Goal: Task Accomplishment & Management: Manage account settings

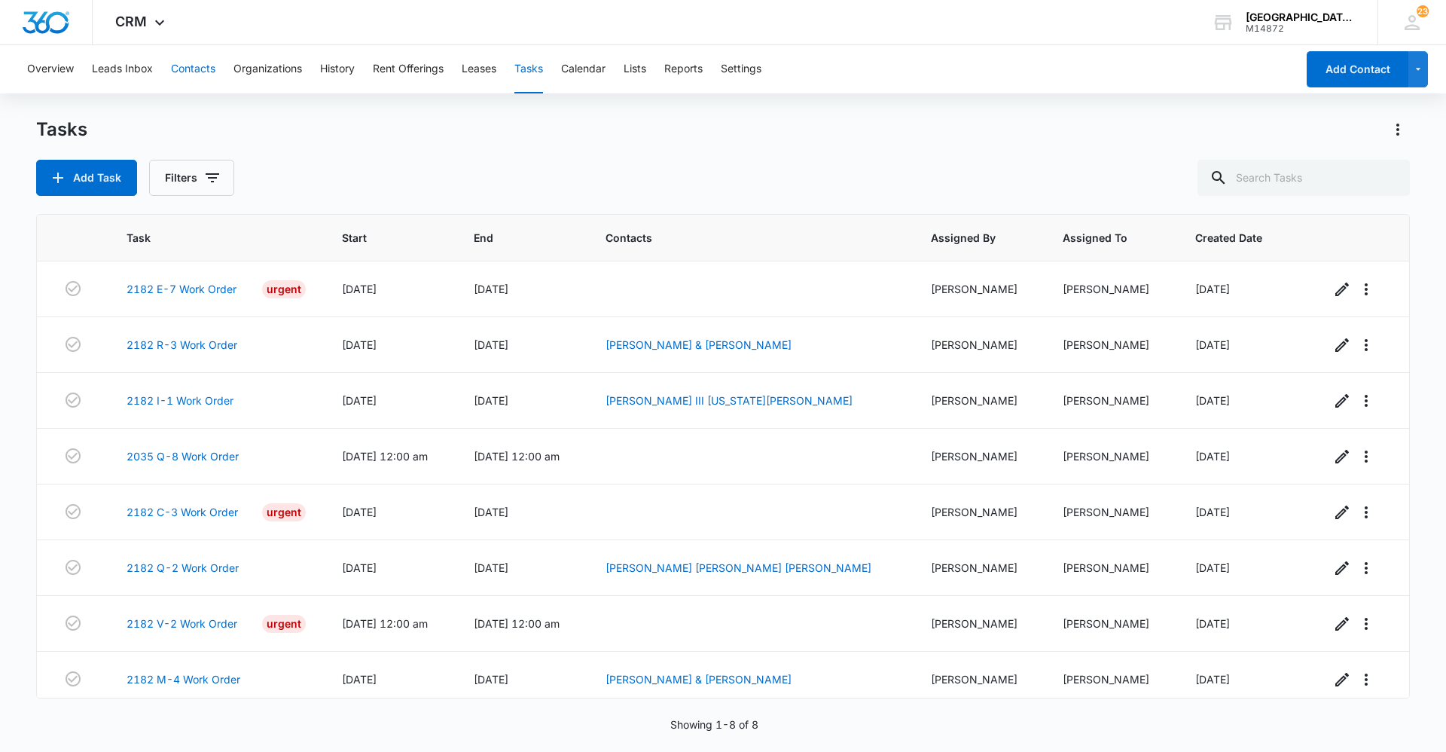
click at [201, 64] on button "Contacts" at bounding box center [193, 69] width 44 height 48
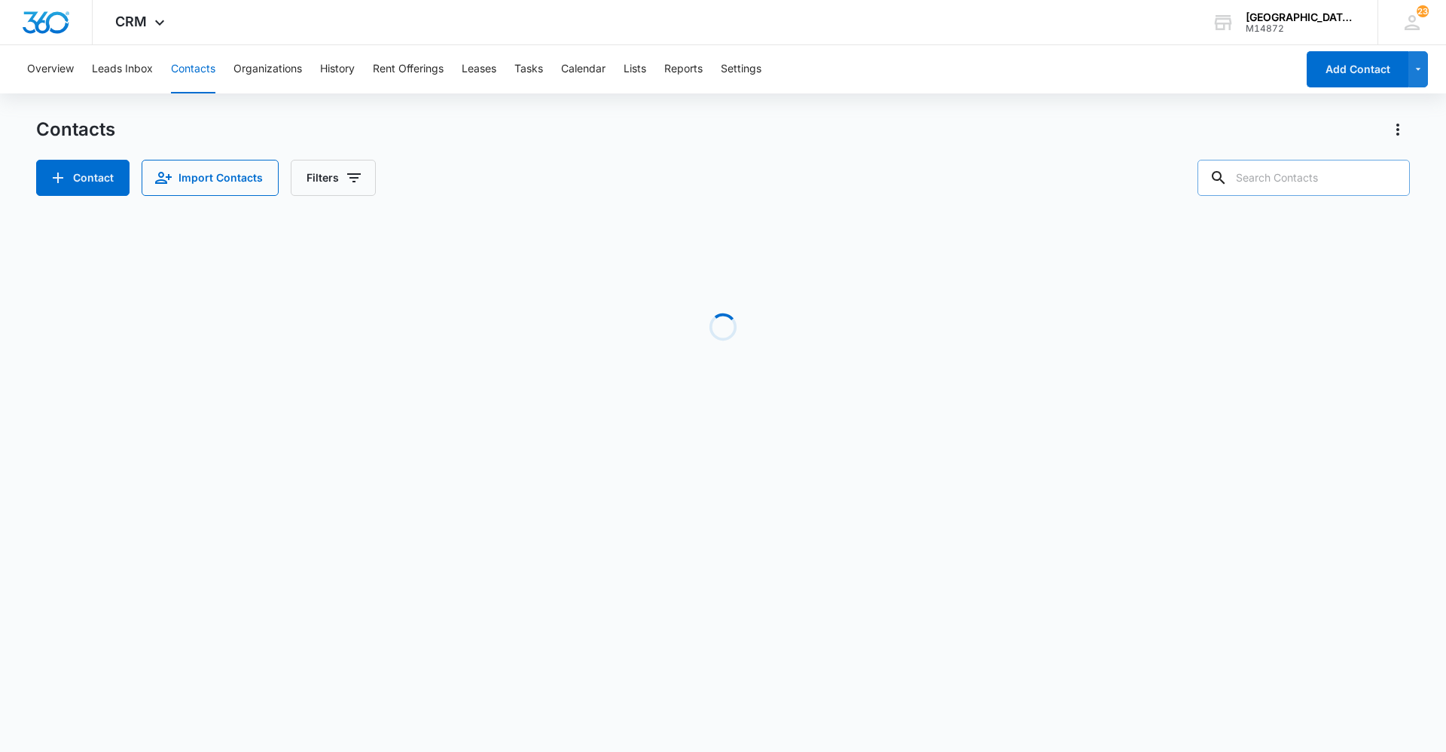
click at [1280, 189] on input "text" at bounding box center [1303, 178] width 212 height 36
type input "[PERSON_NAME]"
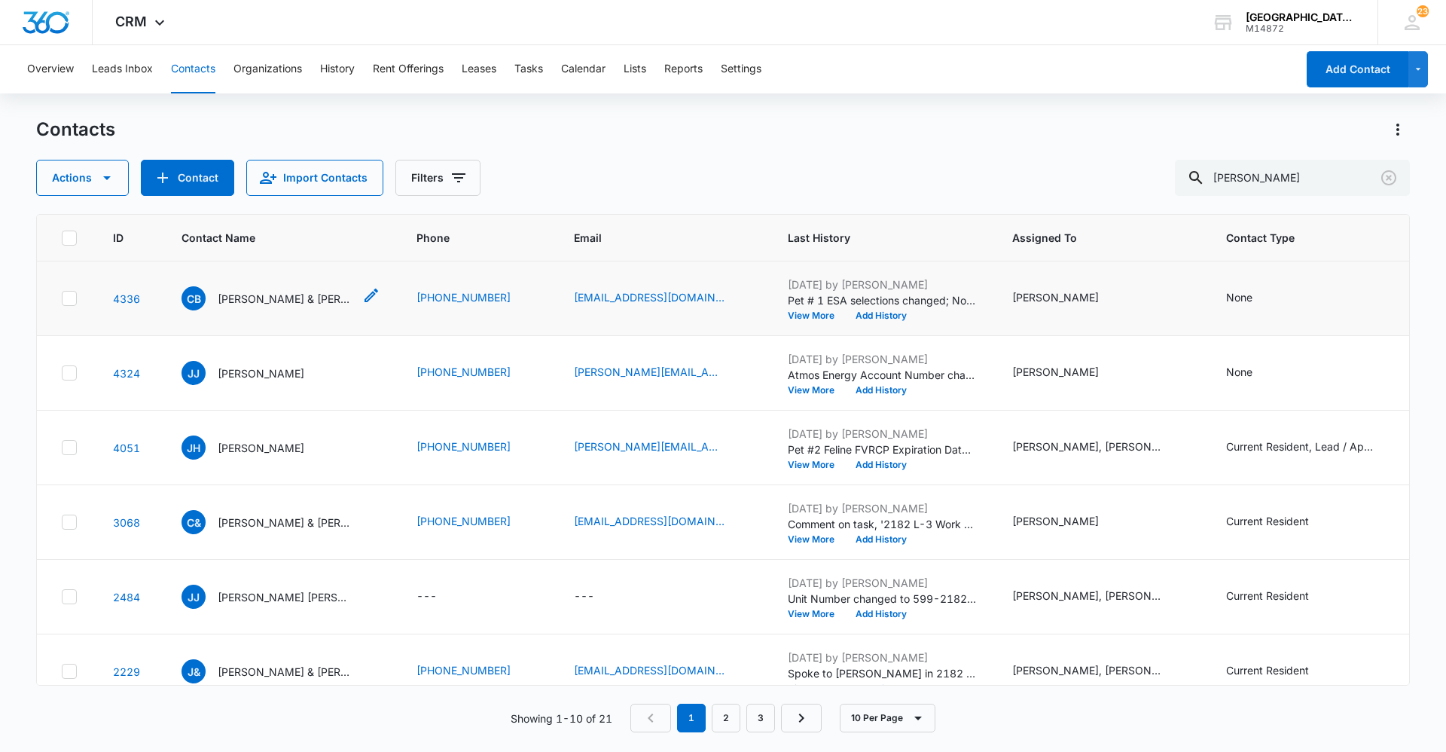
click at [295, 291] on p "[PERSON_NAME] & [PERSON_NAME]" at bounding box center [286, 299] width 136 height 16
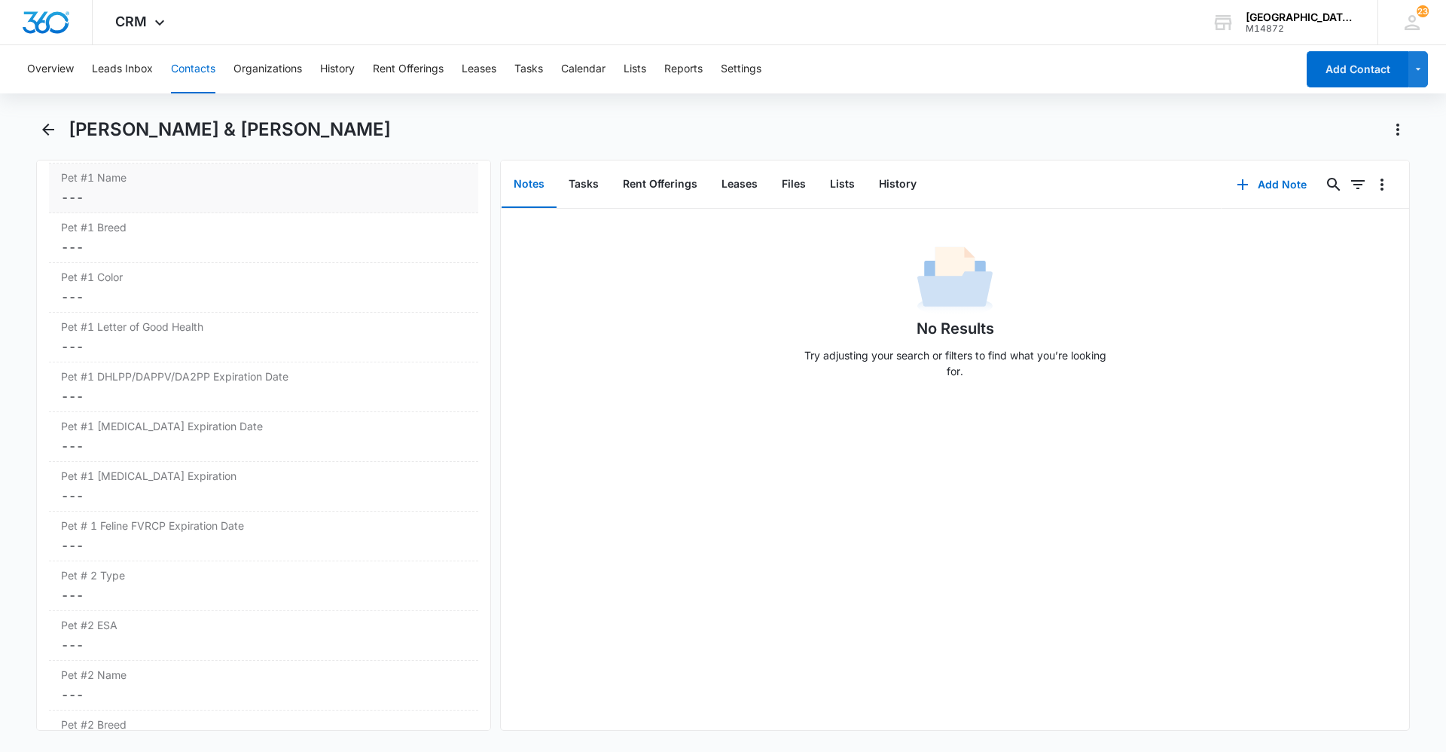
scroll to position [2033, 0]
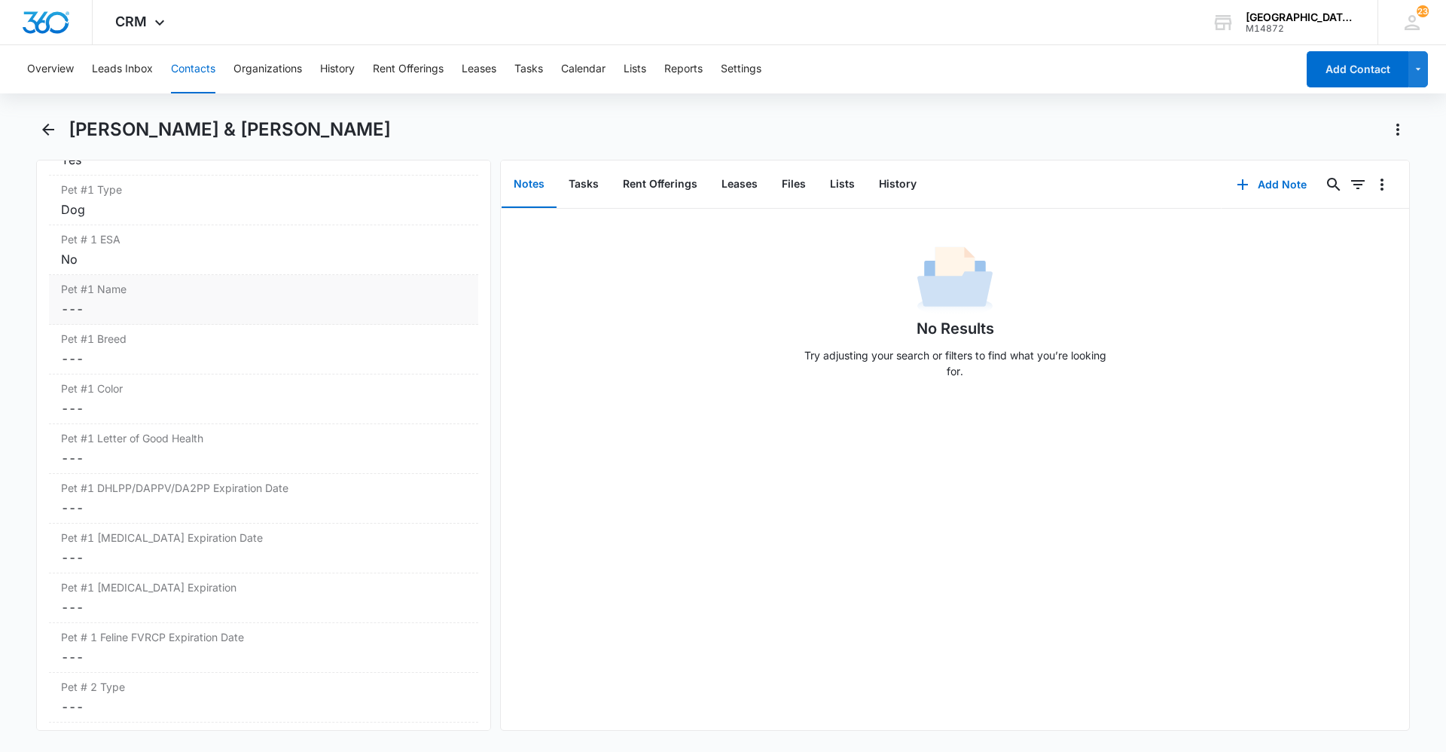
click at [165, 311] on dd "Cancel Save Changes ---" at bounding box center [263, 309] width 405 height 18
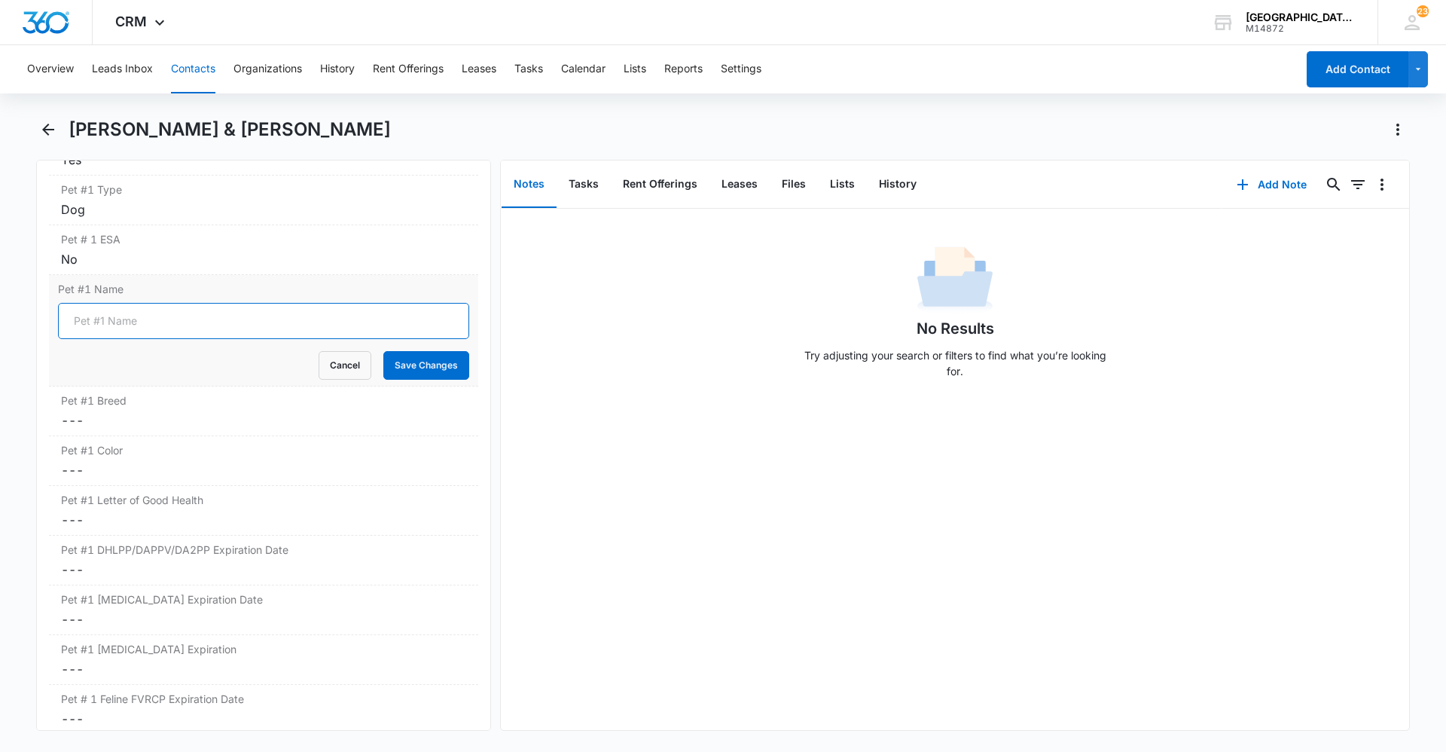
click at [167, 316] on input "Pet #1 Name" at bounding box center [263, 321] width 411 height 36
type input "[PERSON_NAME]"
click at [400, 364] on button "Save Changes" at bounding box center [426, 365] width 86 height 29
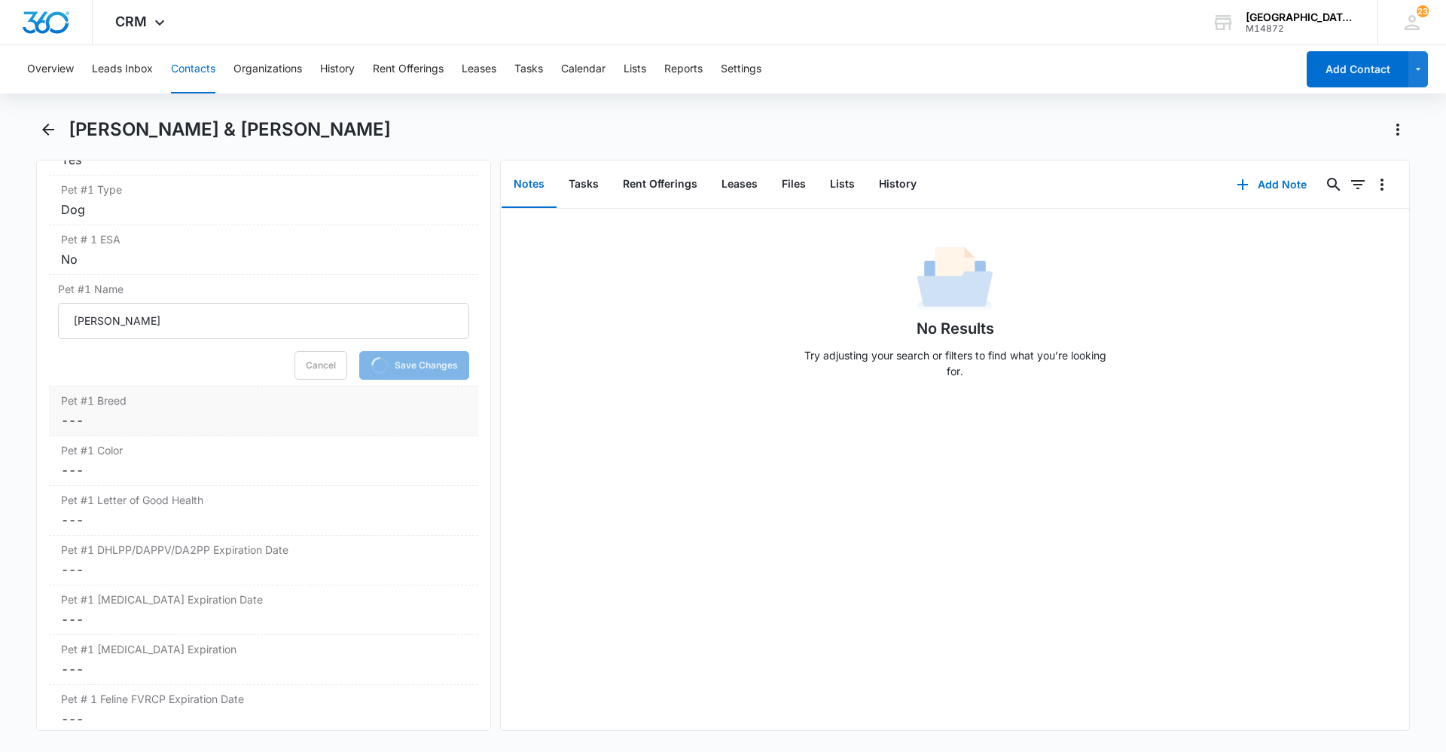
click at [258, 419] on dd "Cancel Save Changes ---" at bounding box center [263, 420] width 405 height 18
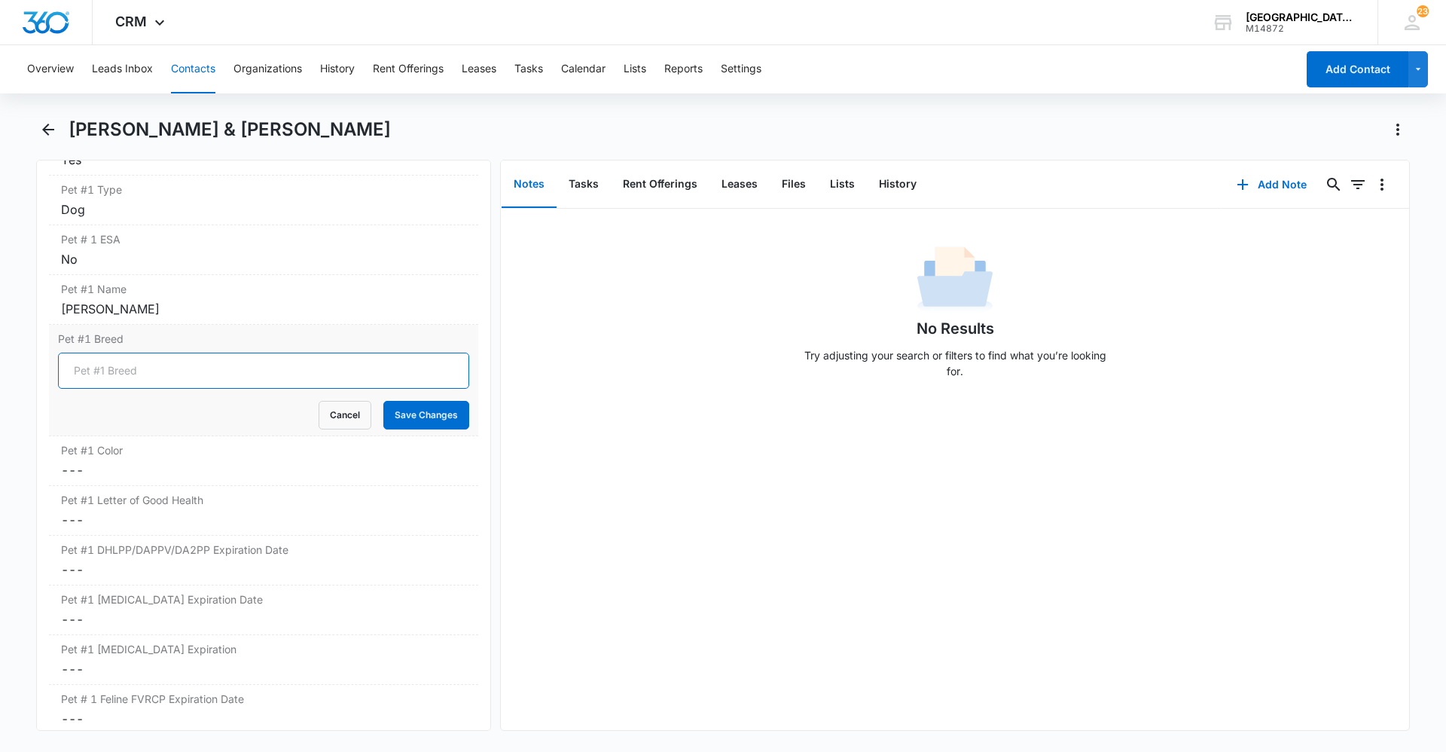
click at [215, 386] on input "Pet #1 Breed" at bounding box center [263, 370] width 411 height 36
type input "[PERSON_NAME]/Husky"
click at [444, 419] on button "Save Changes" at bounding box center [426, 415] width 86 height 29
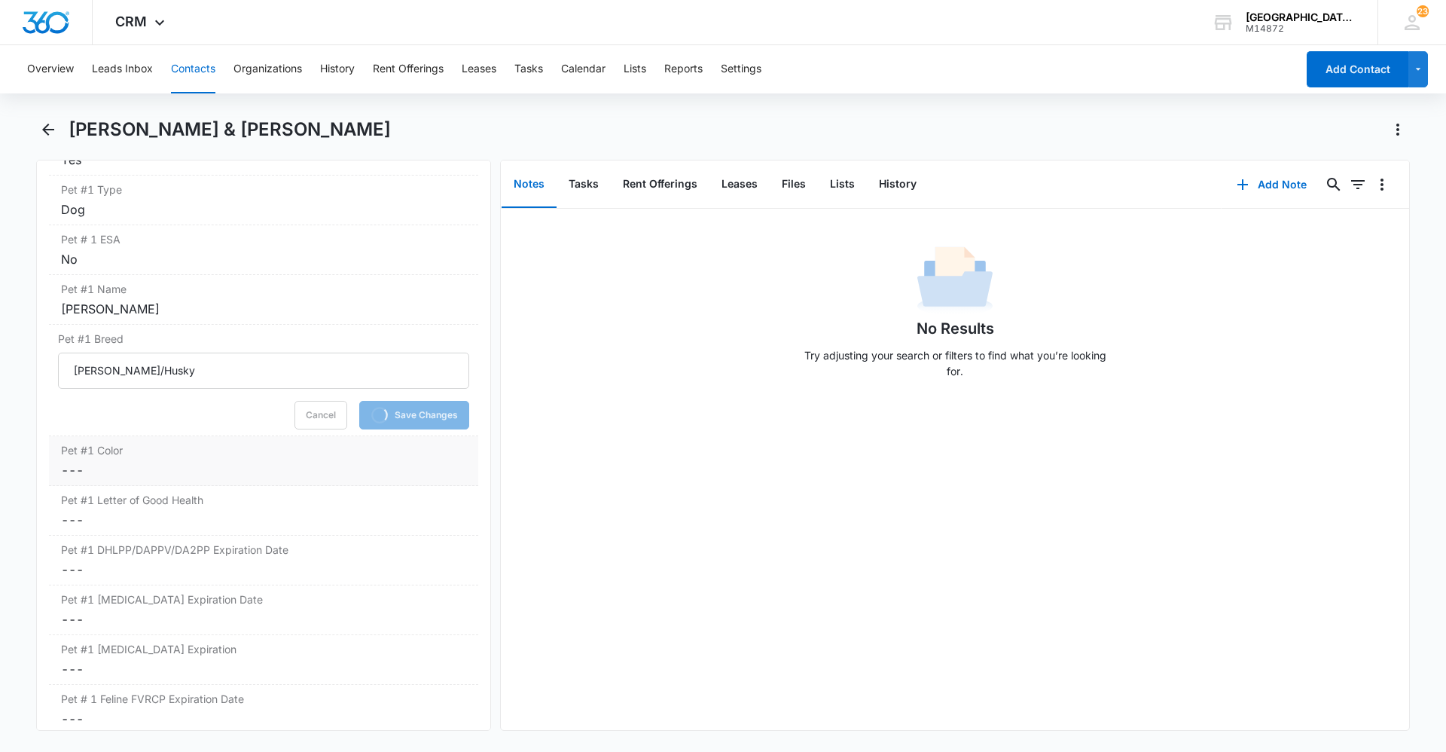
click at [326, 447] on label "Pet #1 Color" at bounding box center [263, 450] width 405 height 16
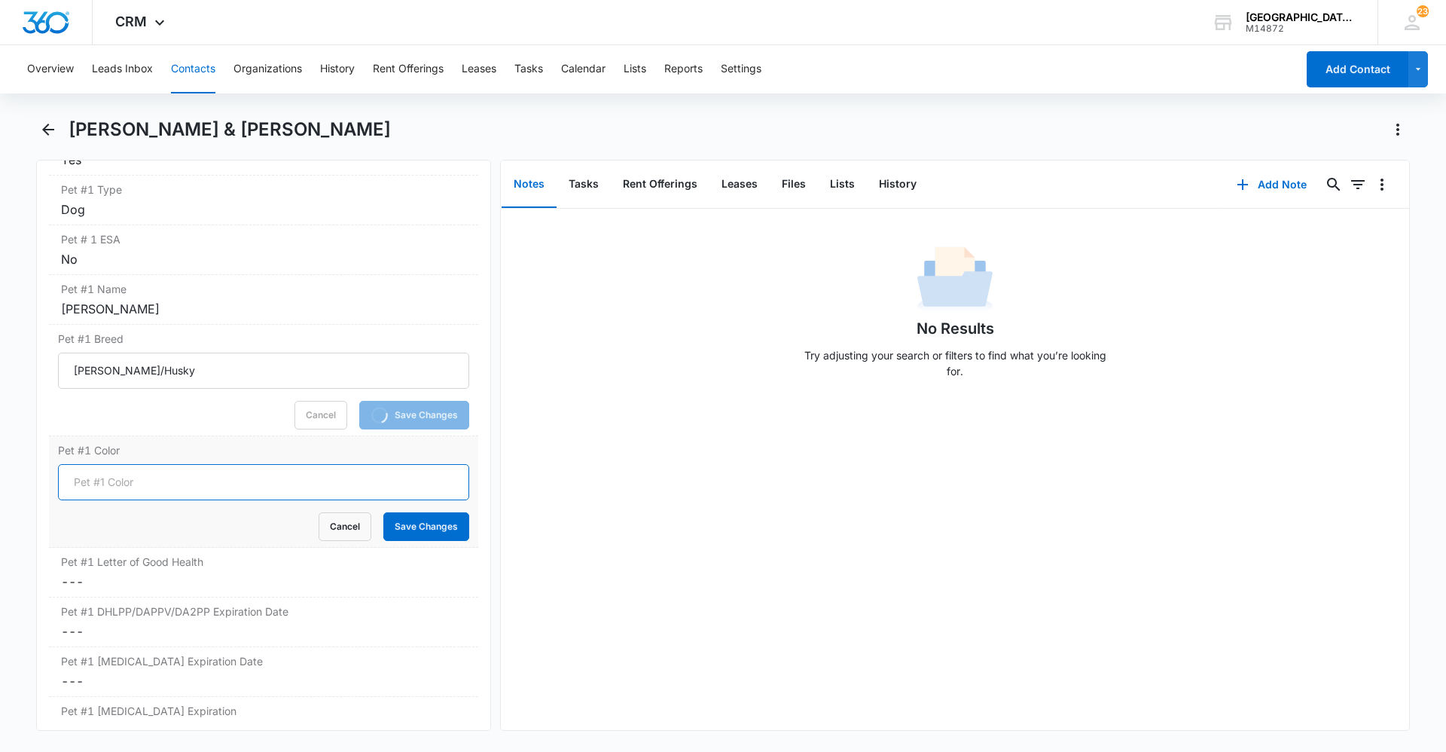
drag, startPoint x: 254, startPoint y: 468, endPoint x: 254, endPoint y: 480, distance: 12.0
click at [254, 480] on input "Pet #1 Color" at bounding box center [263, 482] width 411 height 36
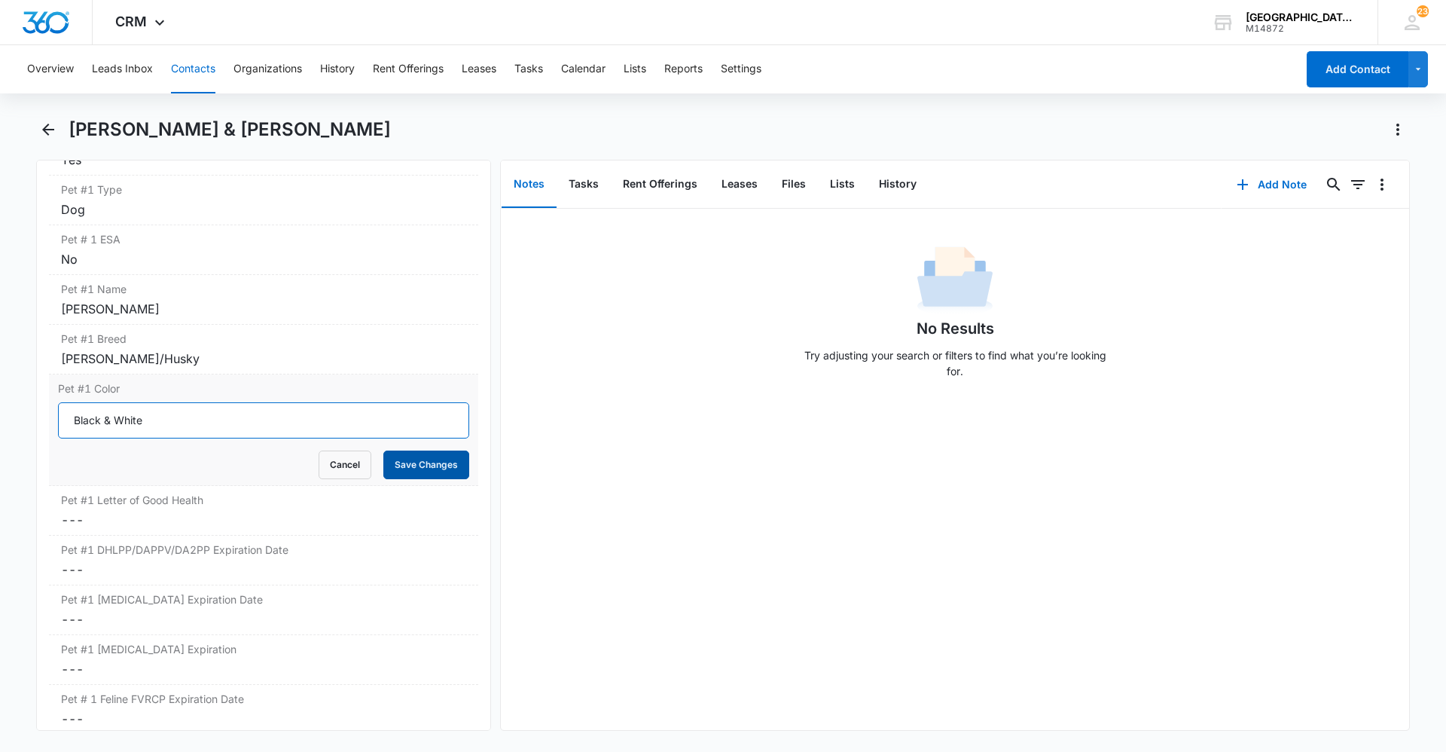
type input "Black & White"
click at [398, 456] on button "Save Changes" at bounding box center [426, 464] width 86 height 29
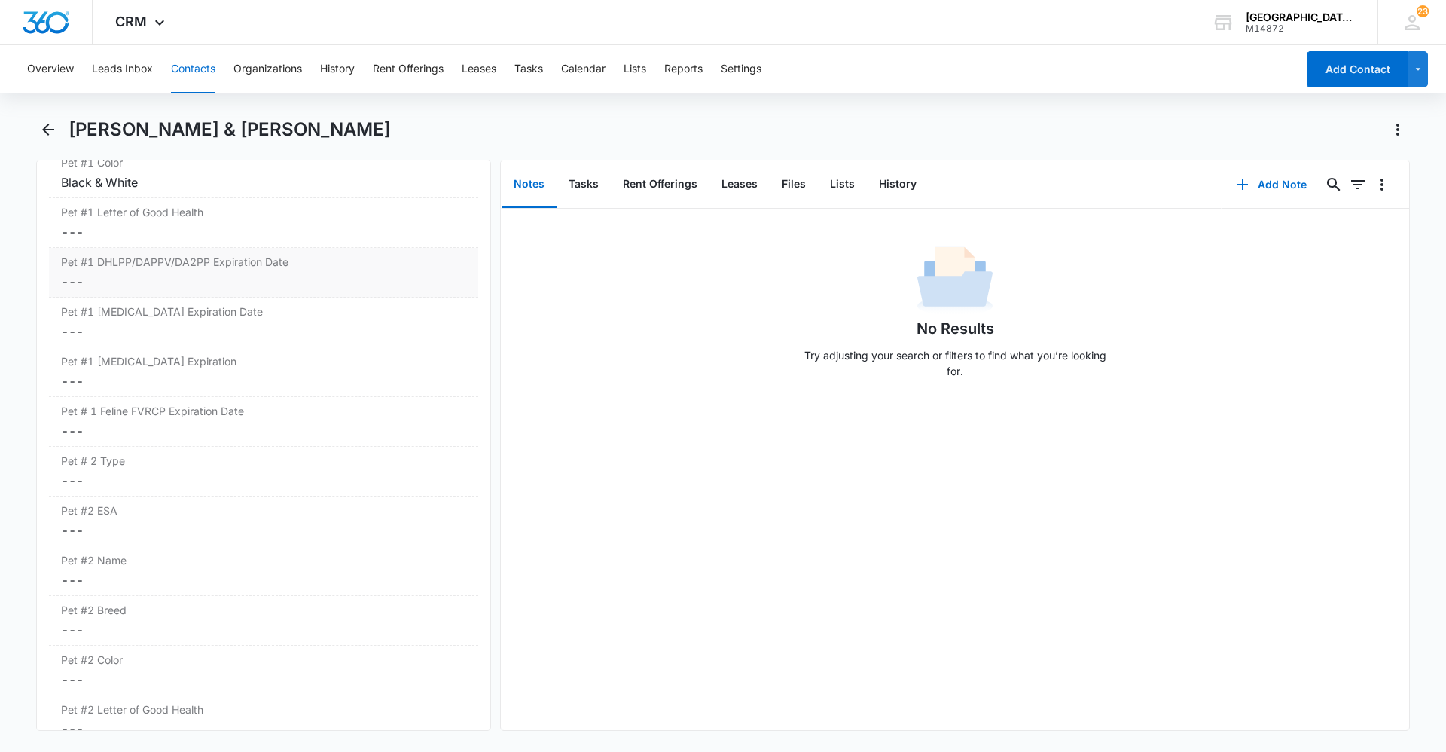
scroll to position [2184, 0]
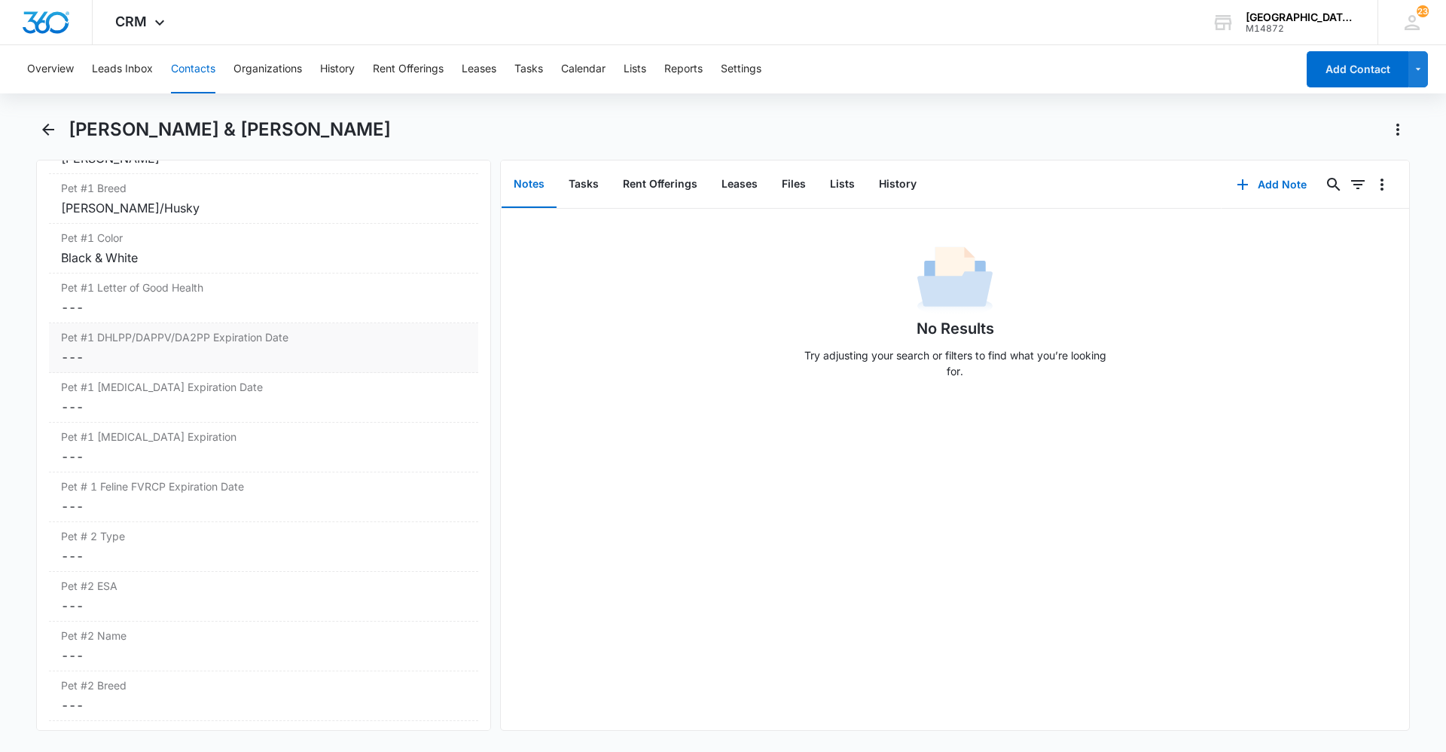
click at [244, 349] on dd "Cancel Save Changes ---" at bounding box center [263, 357] width 405 height 18
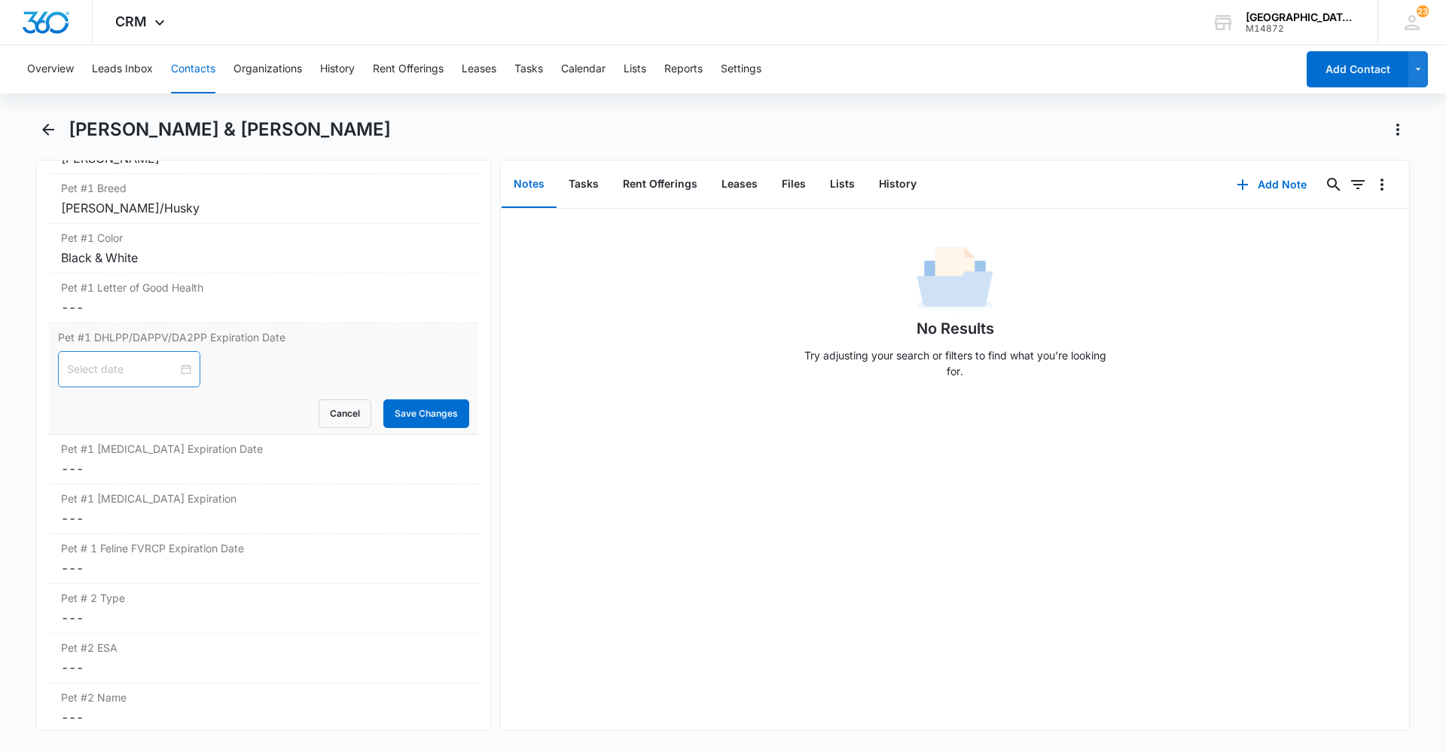
click at [146, 360] on div at bounding box center [129, 369] width 142 height 36
click at [254, 404] on span "button" at bounding box center [255, 407] width 8 height 8
click at [90, 407] on span "button" at bounding box center [90, 407] width 8 height 8
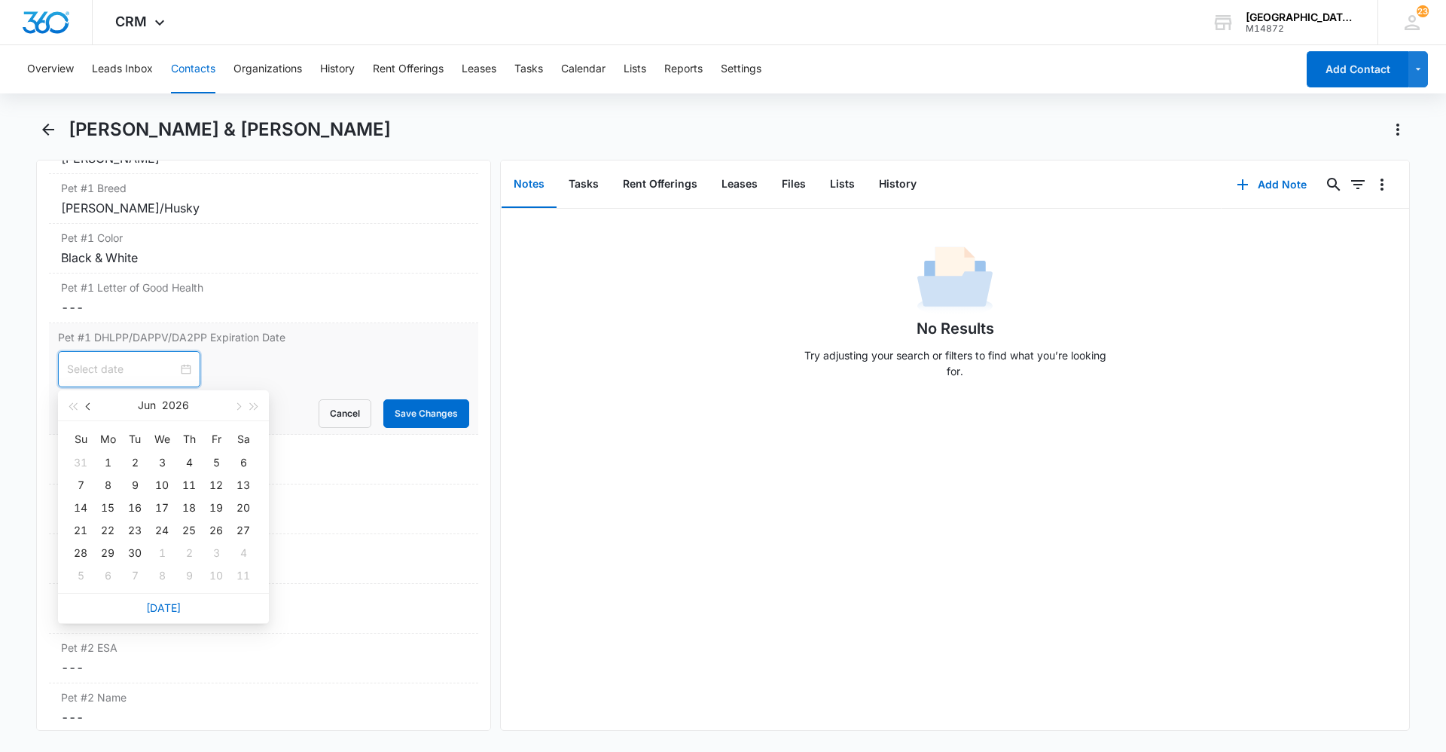
click at [90, 407] on span "button" at bounding box center [90, 407] width 8 height 8
type input "[DATE]"
click at [241, 509] on div "16" at bounding box center [243, 508] width 18 height 18
click at [135, 366] on input at bounding box center [122, 369] width 111 height 17
click at [256, 406] on span "button" at bounding box center [255, 407] width 8 height 8
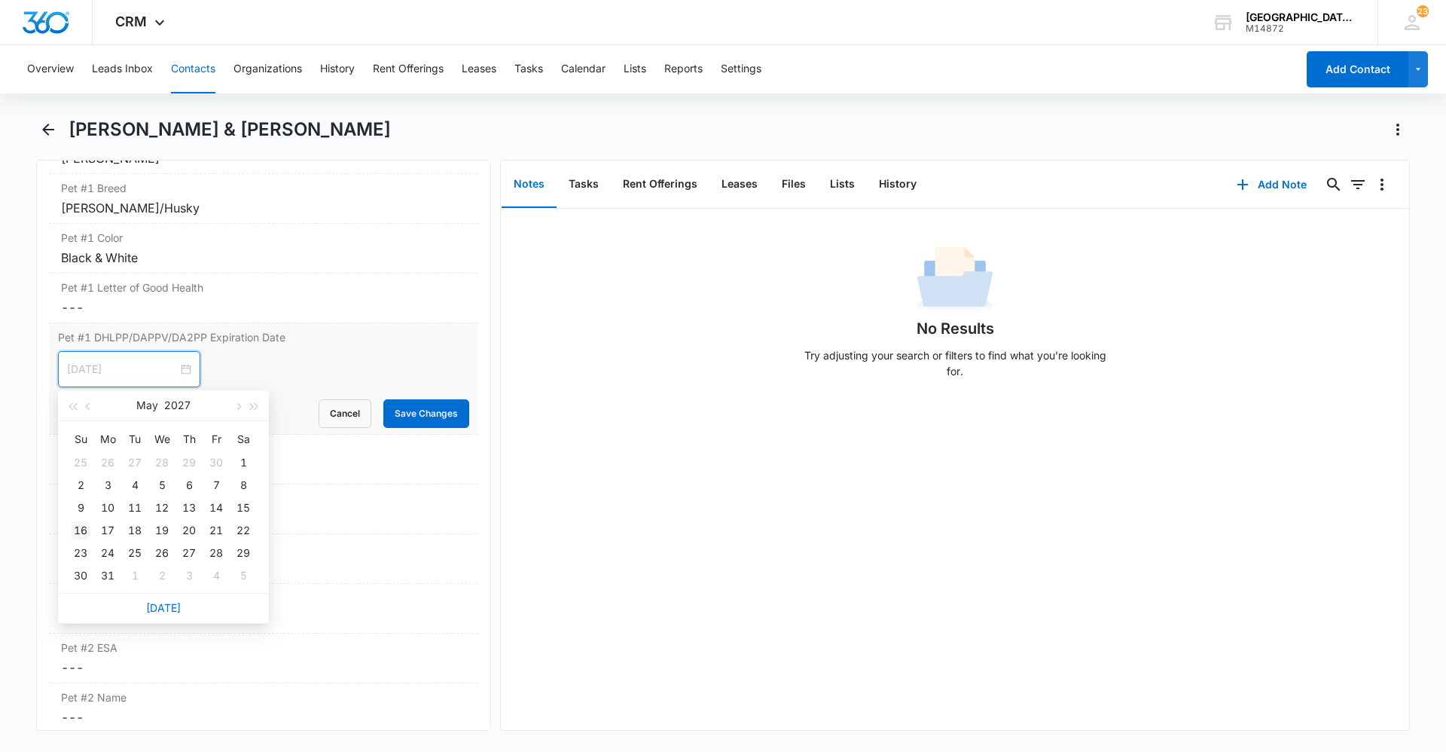
type input "[DATE]"
click at [82, 533] on div "16" at bounding box center [81, 530] width 18 height 18
click at [403, 414] on button "Save Changes" at bounding box center [426, 413] width 86 height 29
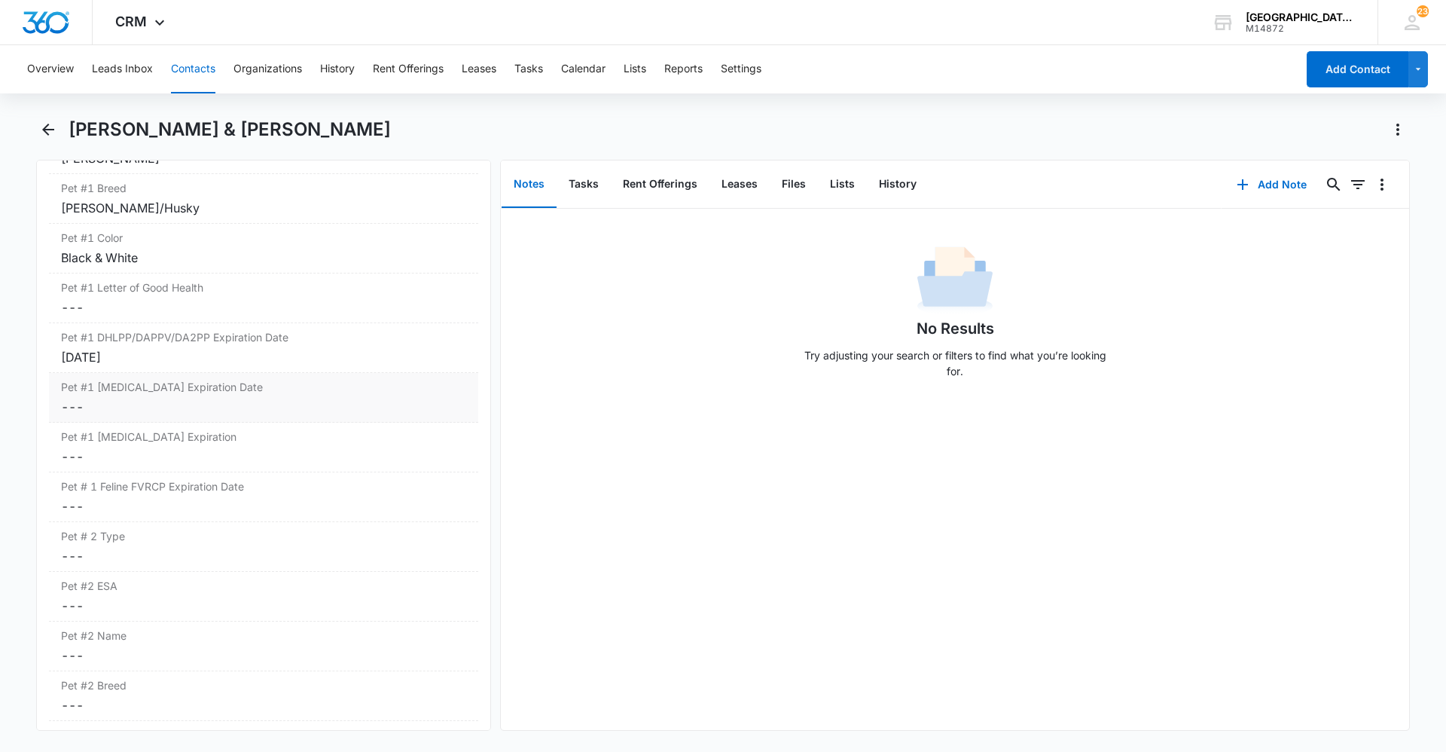
click at [192, 389] on label "Pet #1 [MEDICAL_DATA] Expiration Date" at bounding box center [263, 387] width 405 height 16
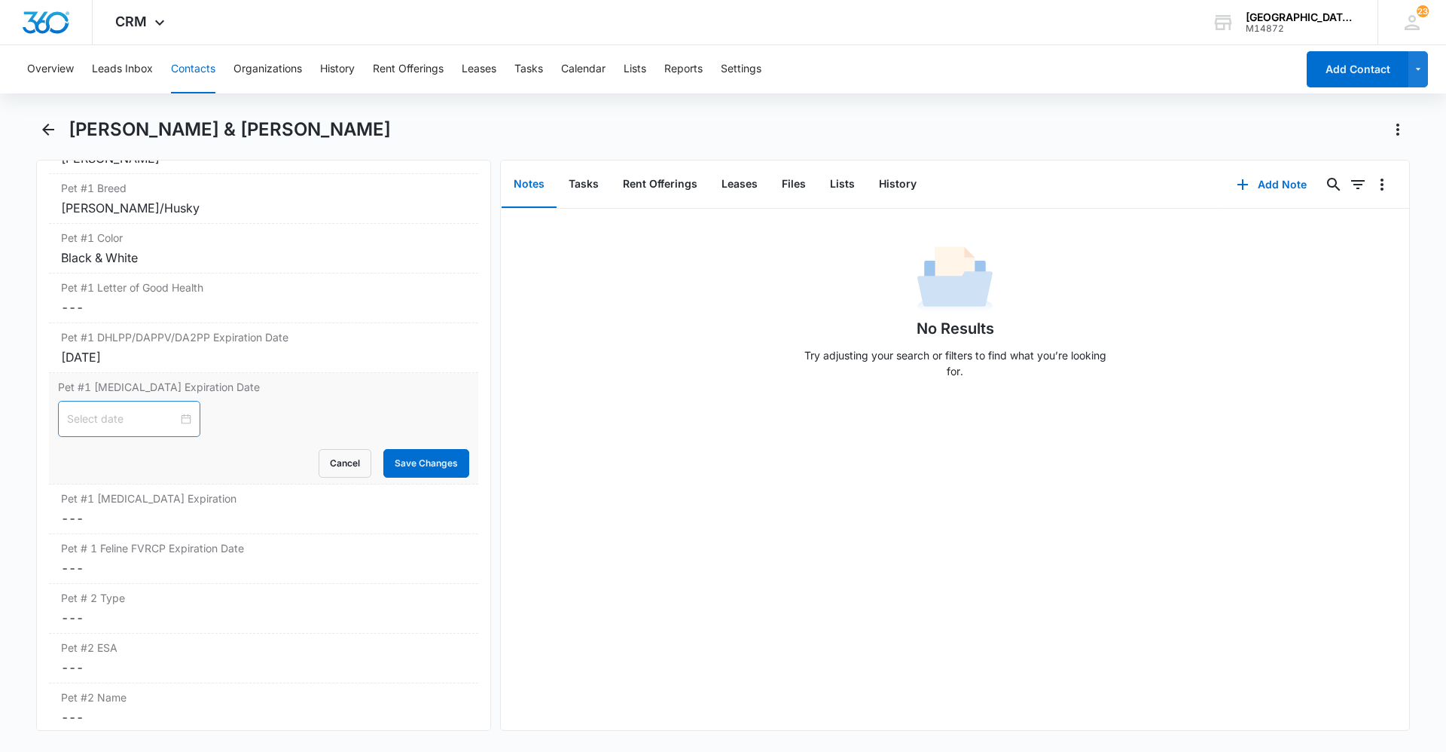
click at [151, 409] on div at bounding box center [129, 419] width 142 height 36
click at [258, 458] on button "button" at bounding box center [254, 455] width 17 height 30
click at [238, 458] on span "button" at bounding box center [237, 457] width 8 height 8
click at [85, 456] on button "button" at bounding box center [89, 455] width 17 height 30
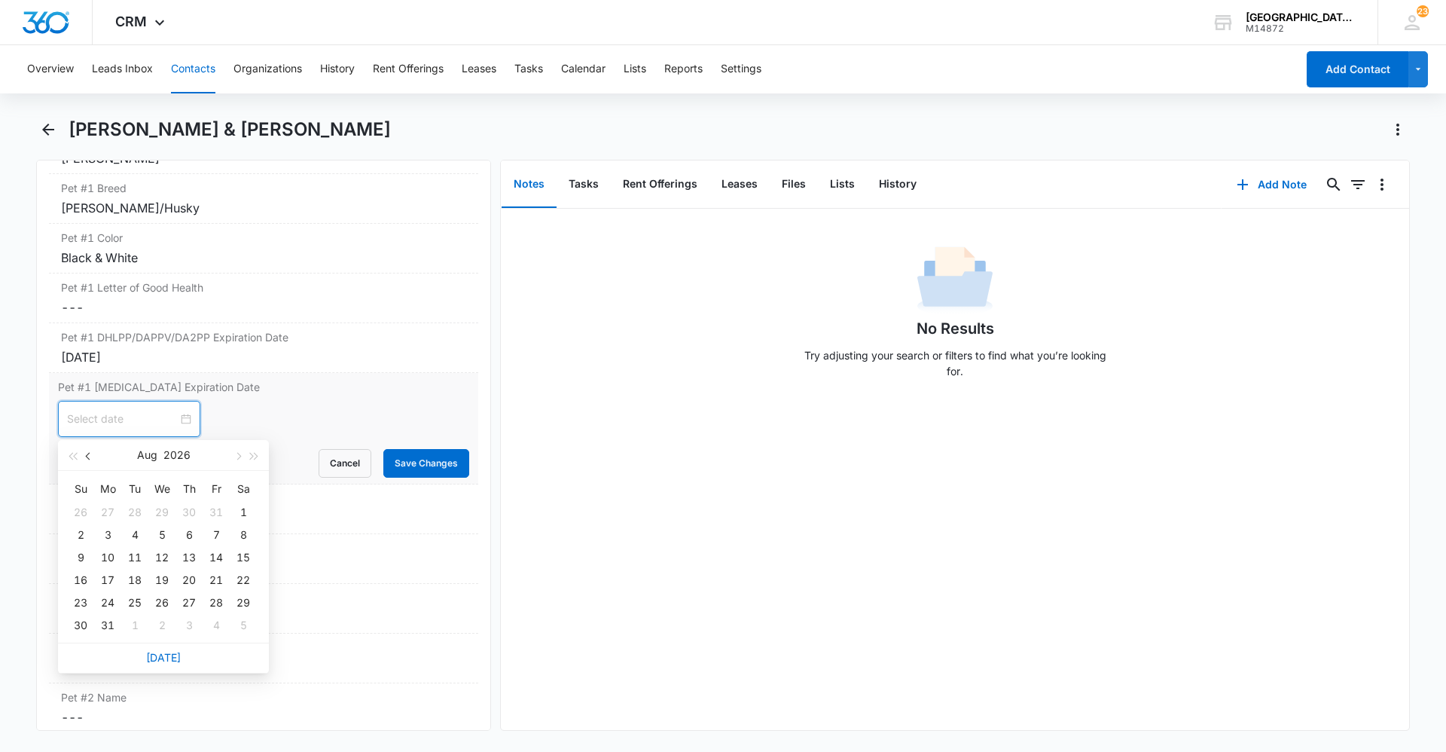
click at [85, 456] on button "button" at bounding box center [89, 455] width 17 height 30
type input "[DATE]"
drag, startPoint x: 84, startPoint y: 580, endPoint x: 162, endPoint y: 541, distance: 87.6
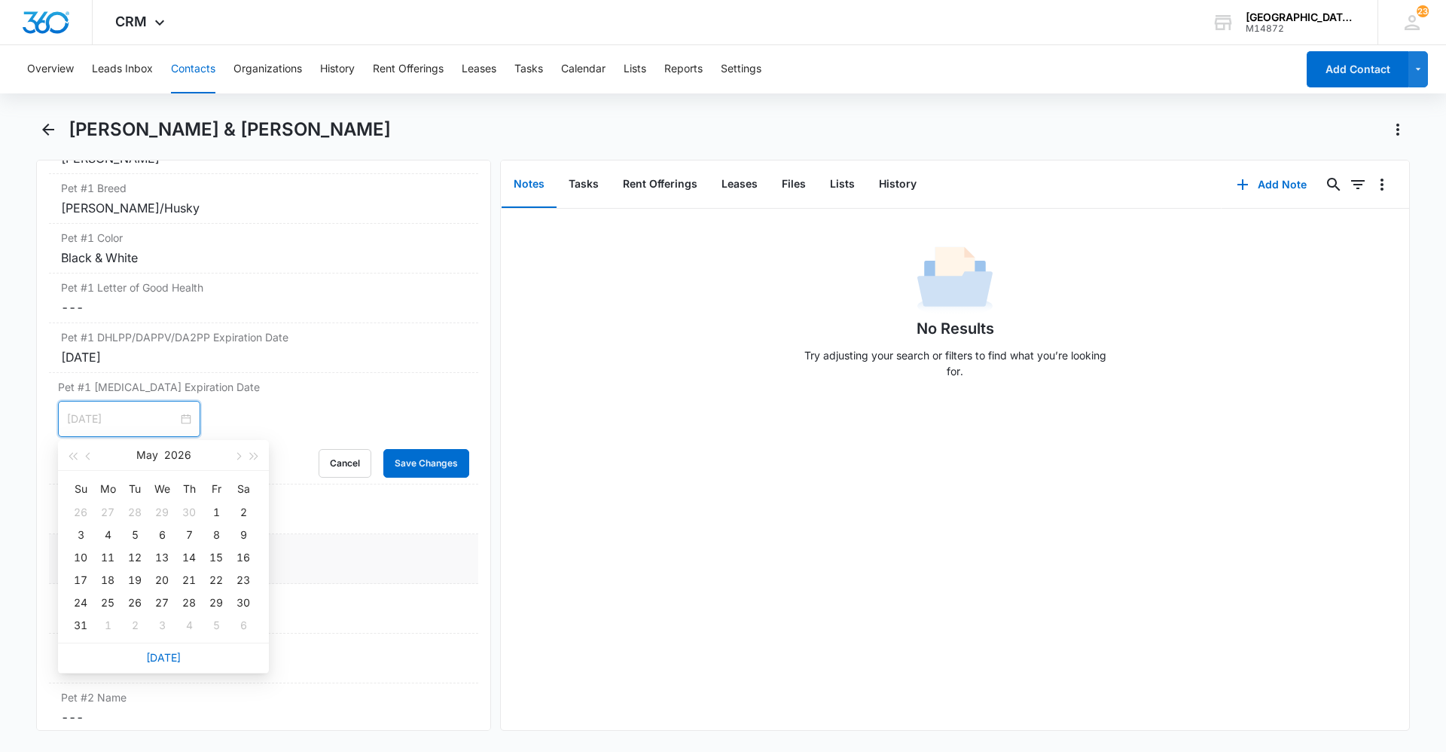
click at [84, 579] on div "17" at bounding box center [81, 580] width 18 height 18
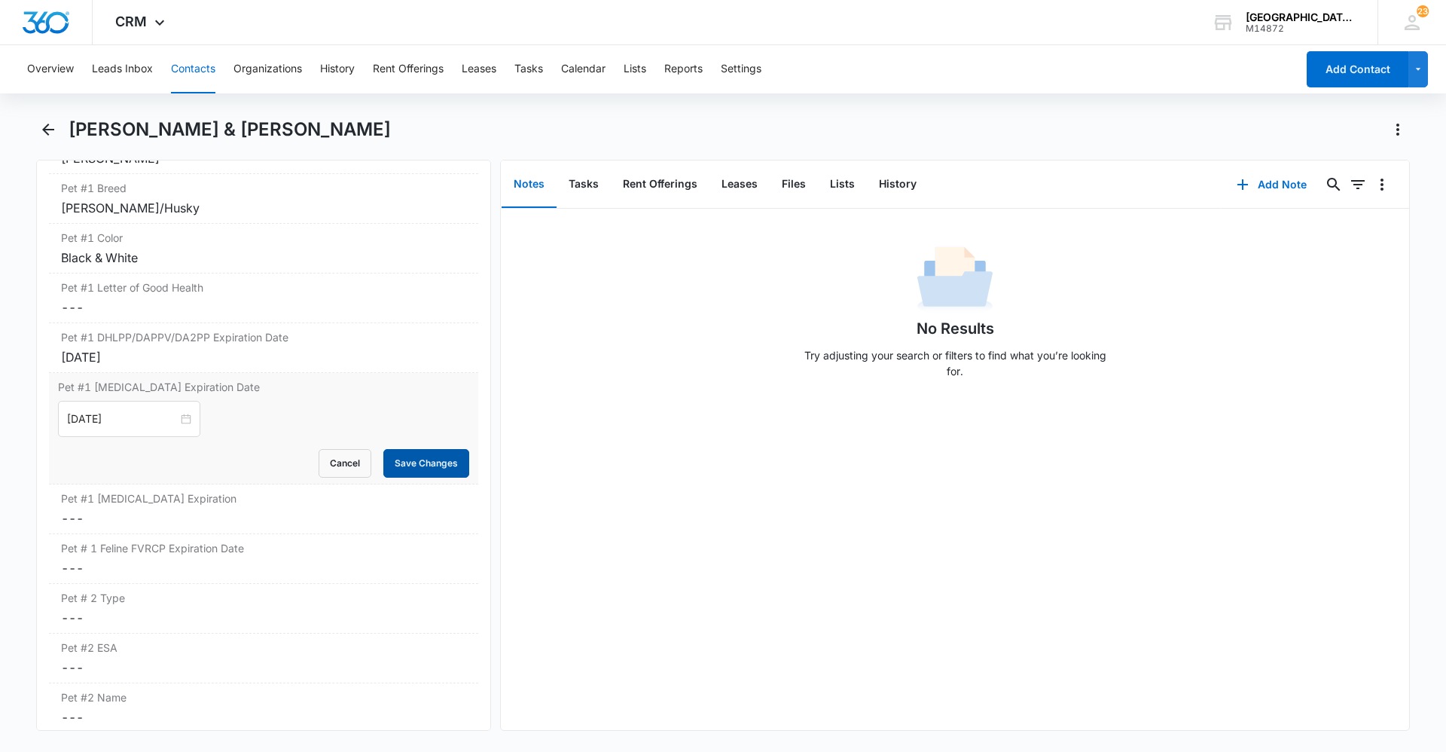
click at [418, 459] on button "Save Changes" at bounding box center [426, 463] width 86 height 29
click at [132, 496] on label "Pet #1 [MEDICAL_DATA] Expiration" at bounding box center [263, 498] width 405 height 16
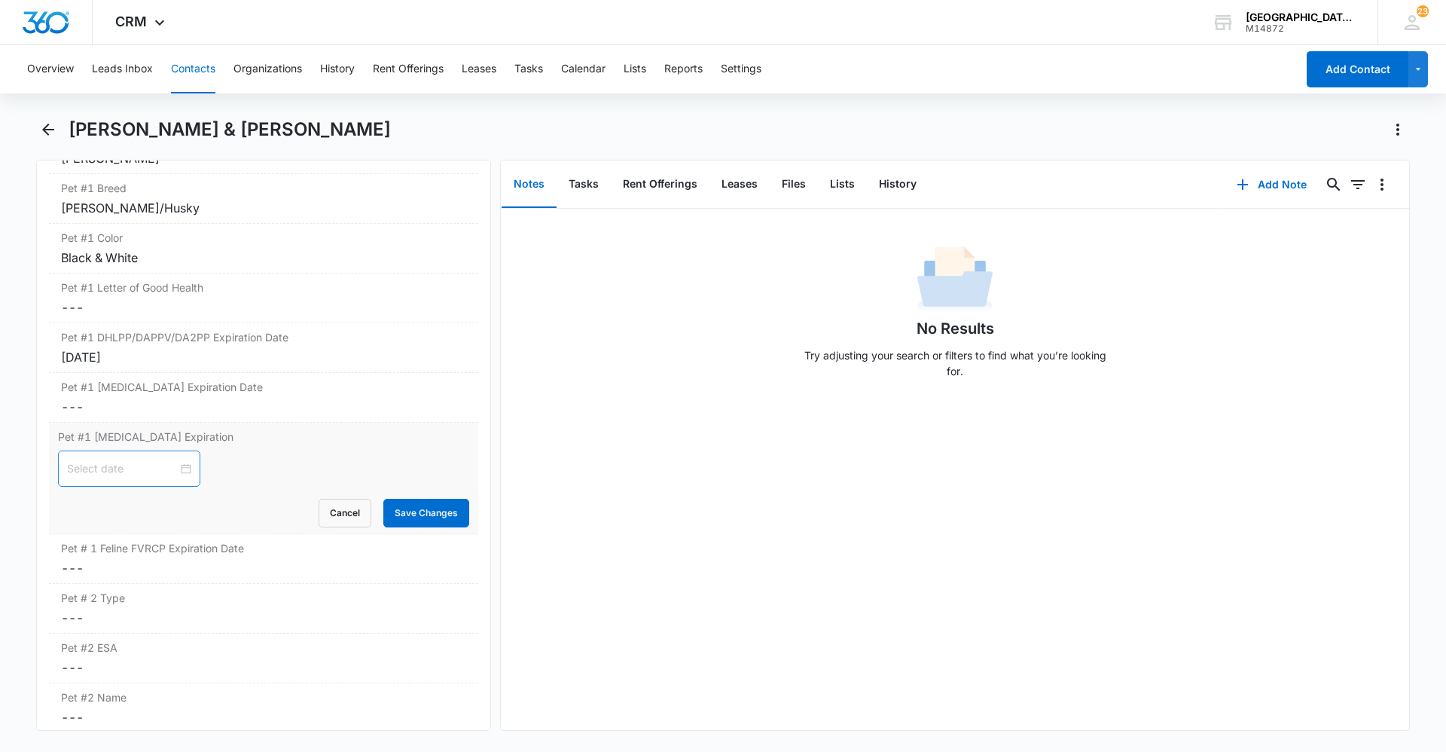
click at [121, 480] on div at bounding box center [129, 468] width 142 height 36
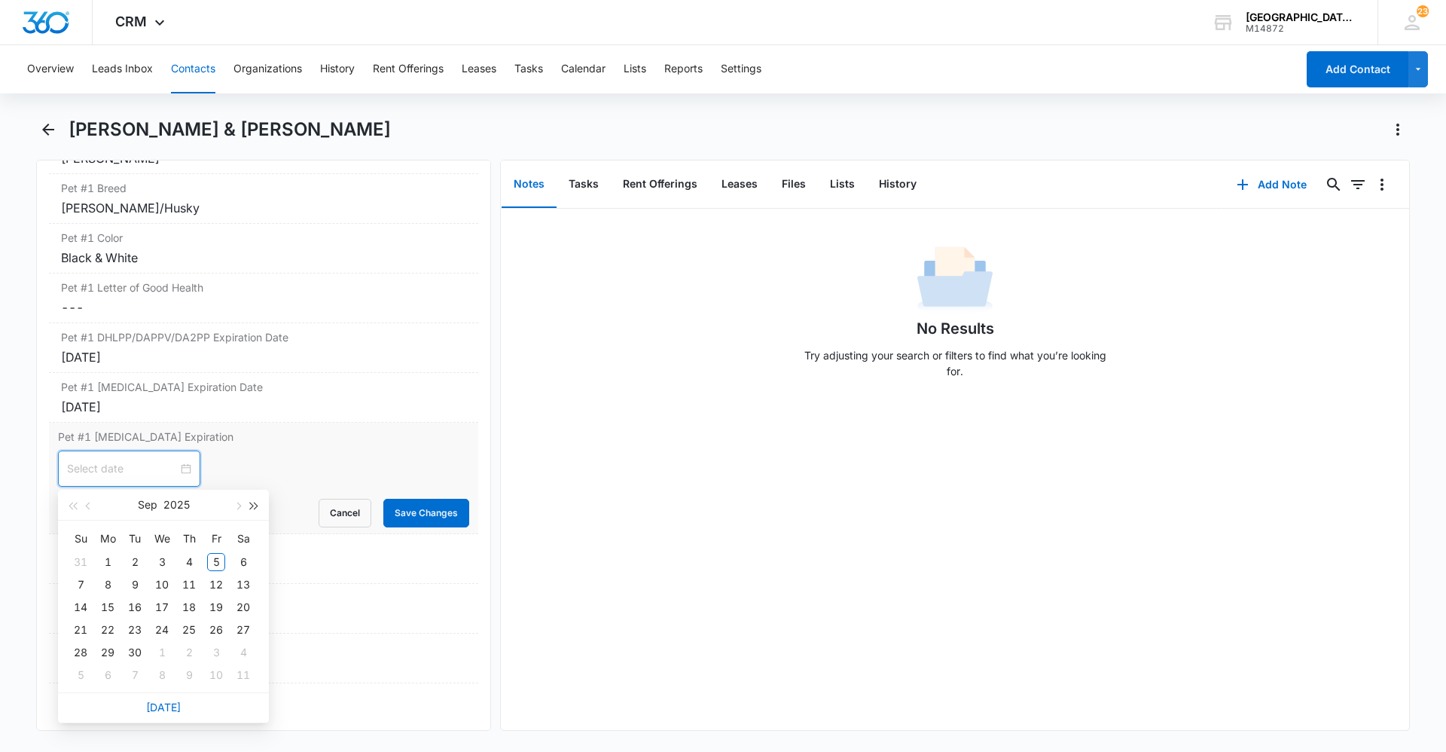
click at [251, 507] on span "button" at bounding box center [255, 506] width 8 height 8
click at [89, 505] on span "button" at bounding box center [90, 506] width 8 height 8
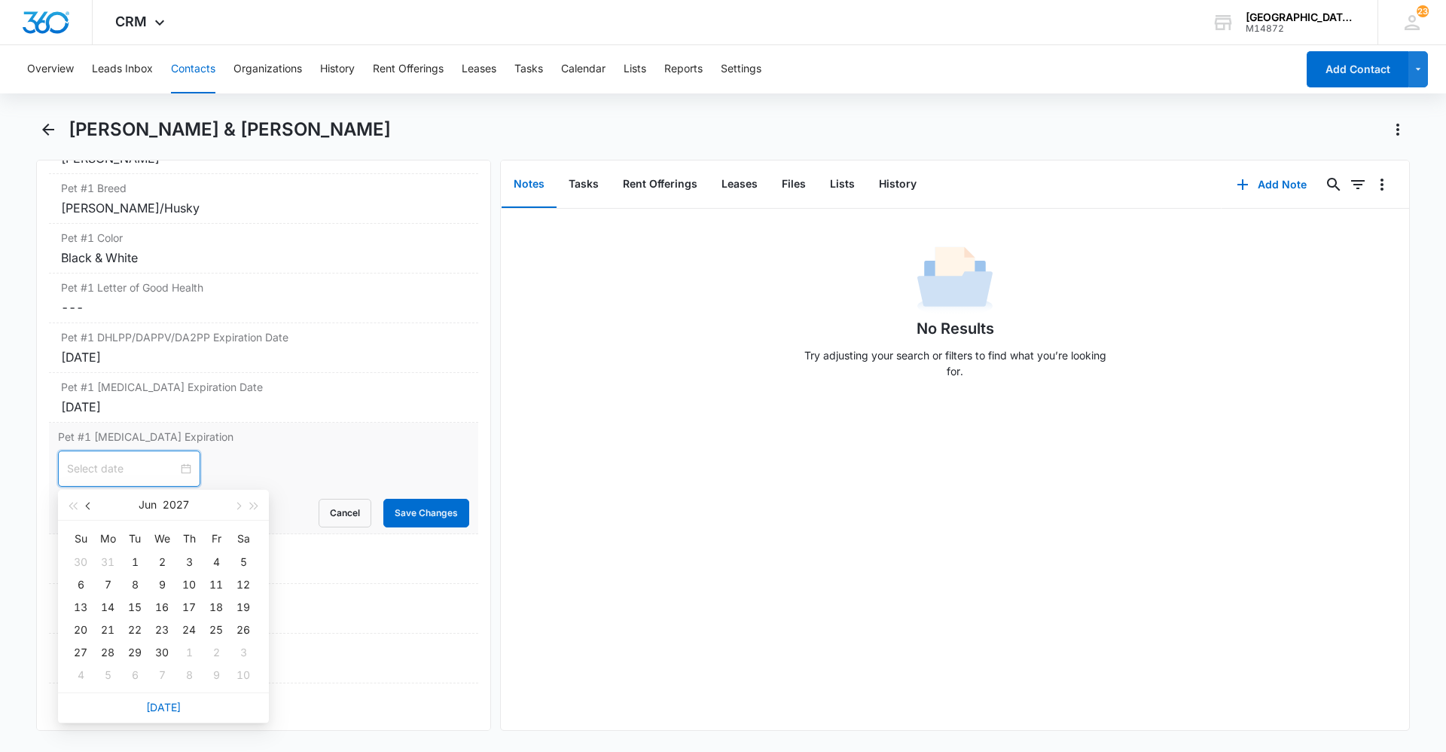
click at [89, 505] on span "button" at bounding box center [90, 506] width 8 height 8
click at [234, 505] on span "button" at bounding box center [237, 506] width 8 height 8
type input "[DATE]"
click at [88, 629] on div "16" at bounding box center [81, 630] width 18 height 18
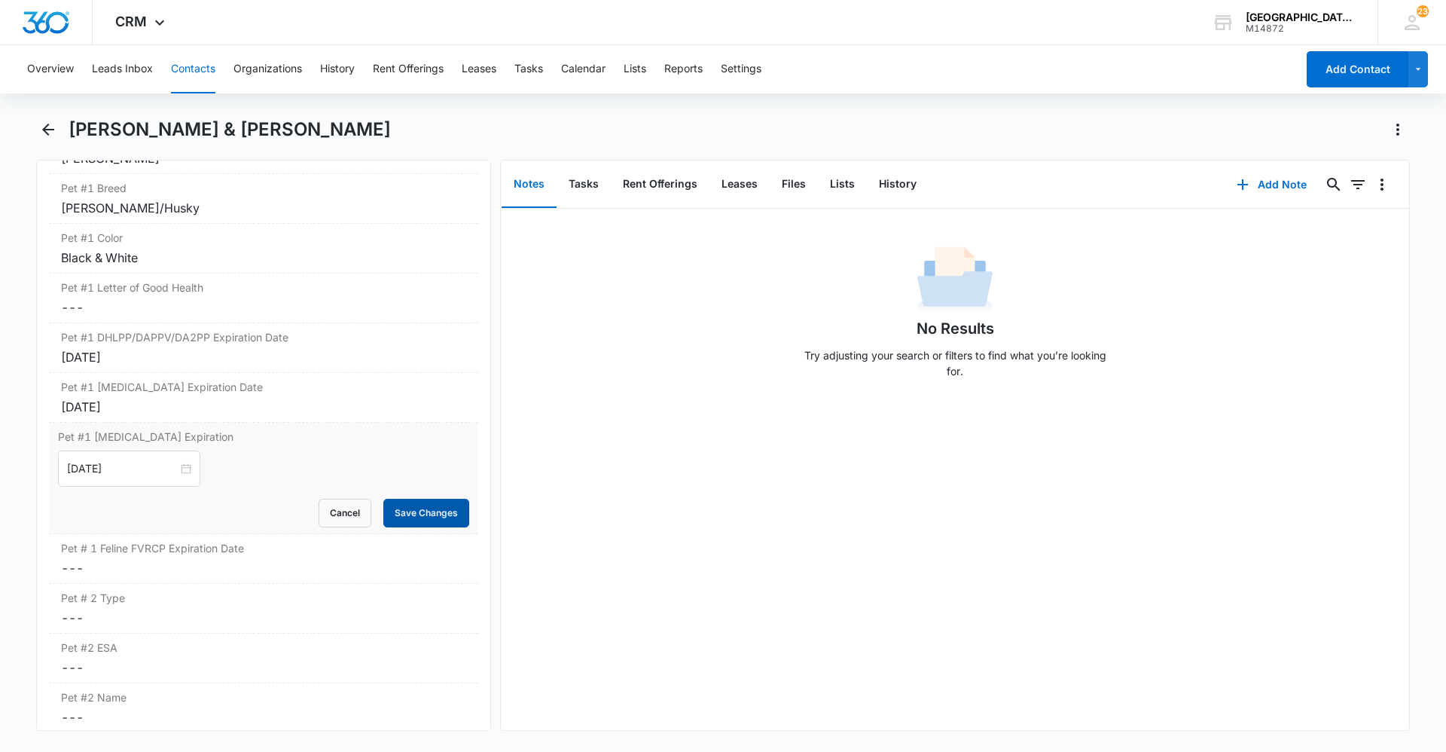
click at [424, 509] on button "Save Changes" at bounding box center [426, 513] width 86 height 29
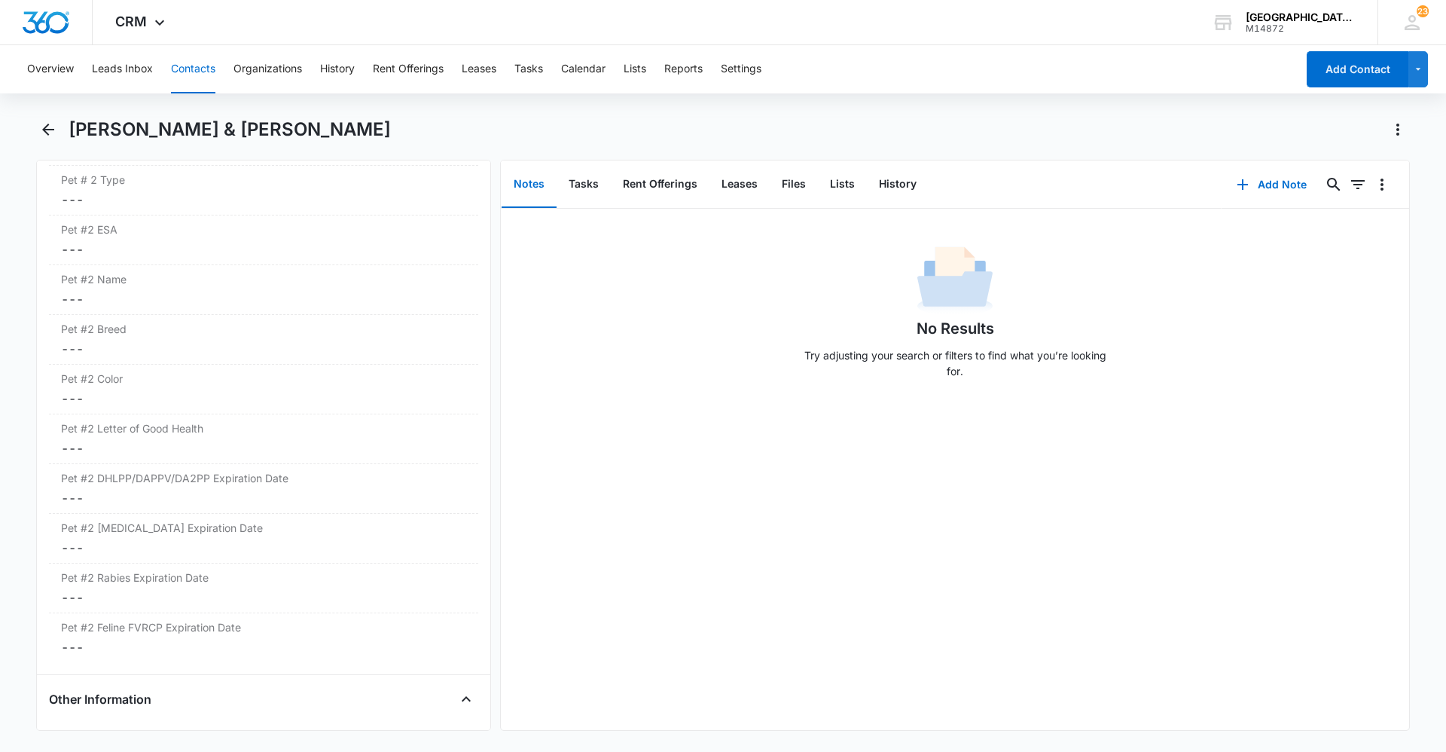
scroll to position [2323, 0]
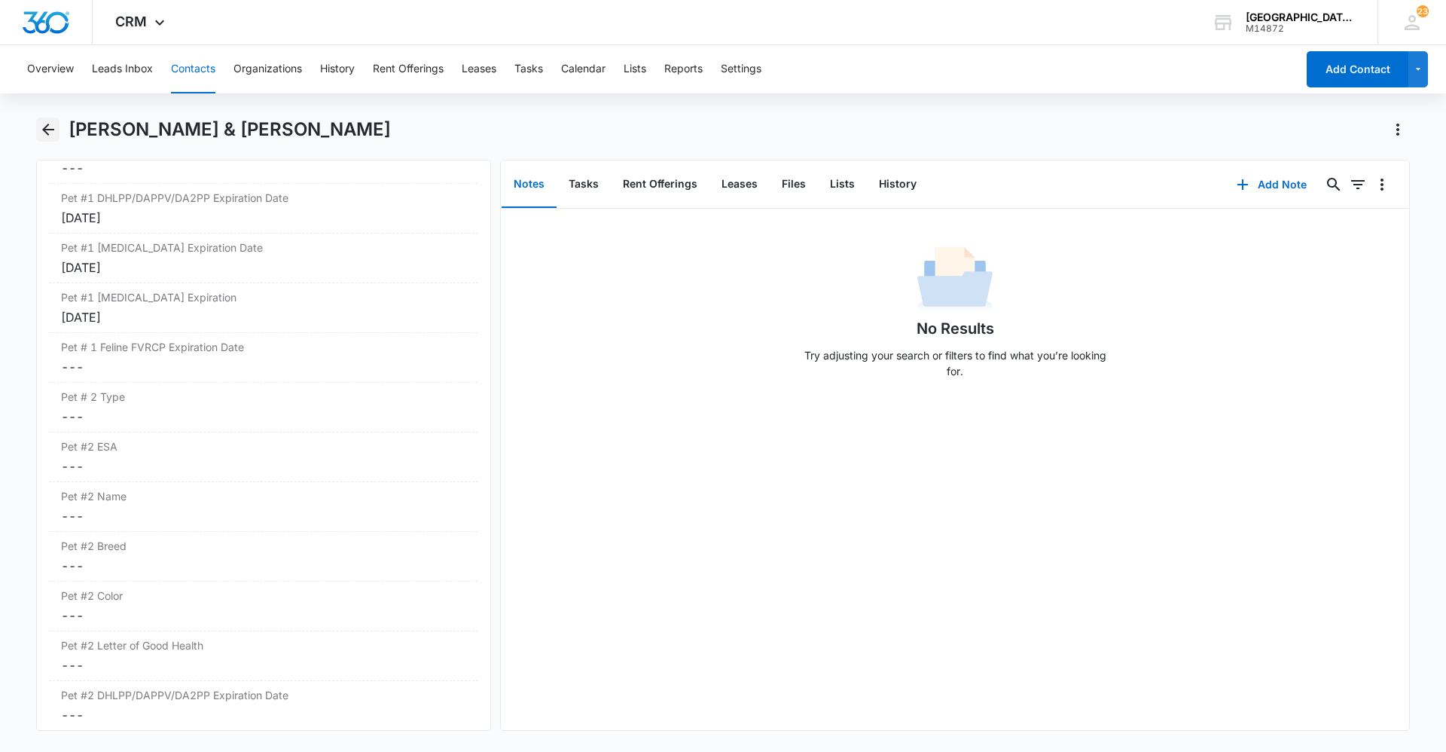
click at [39, 134] on icon "Back" at bounding box center [48, 129] width 18 height 18
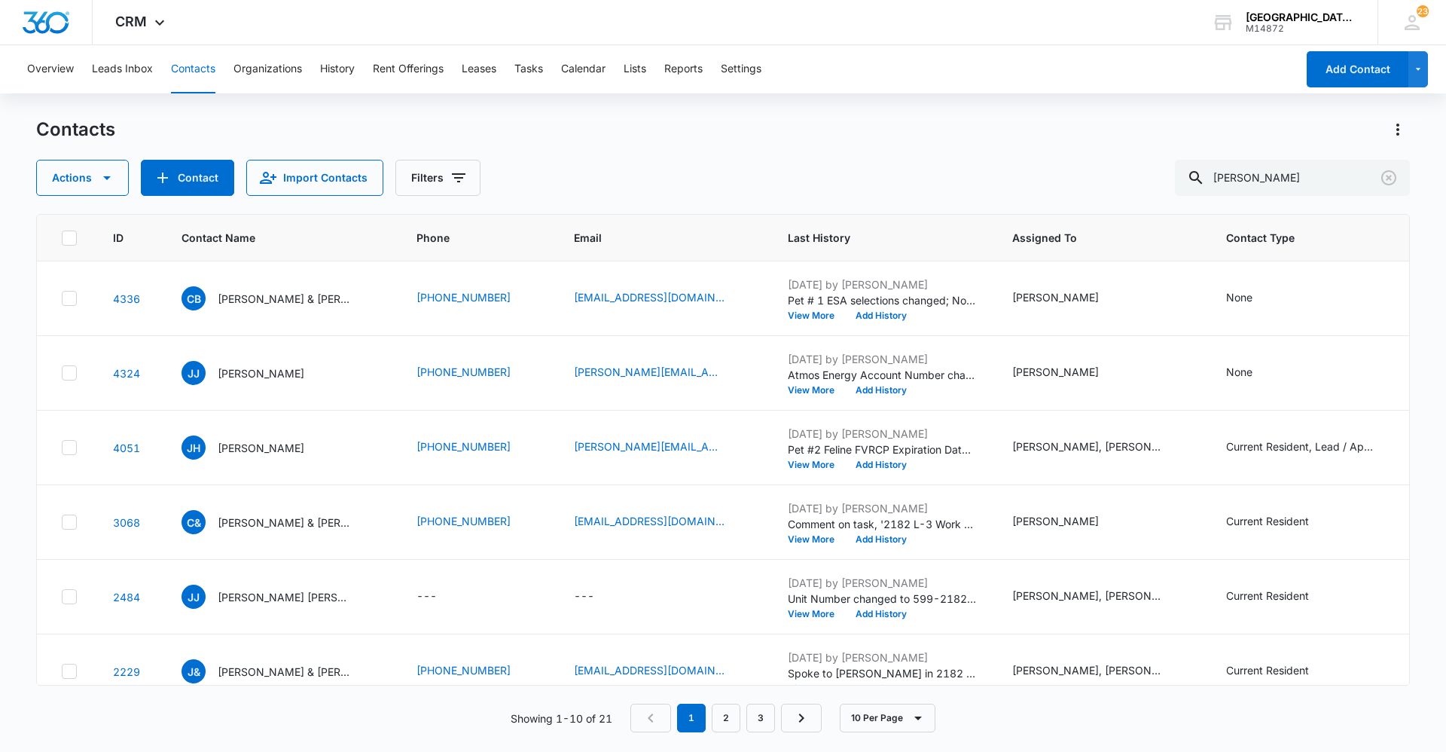
click at [677, 141] on div "Contacts" at bounding box center [723, 129] width 1374 height 24
click at [275, 310] on td "CB [PERSON_NAME] & [PERSON_NAME]" at bounding box center [280, 298] width 235 height 75
drag, startPoint x: 275, startPoint y: 310, endPoint x: 274, endPoint y: 301, distance: 8.3
click at [274, 301] on p "[PERSON_NAME] & [PERSON_NAME]" at bounding box center [286, 299] width 136 height 16
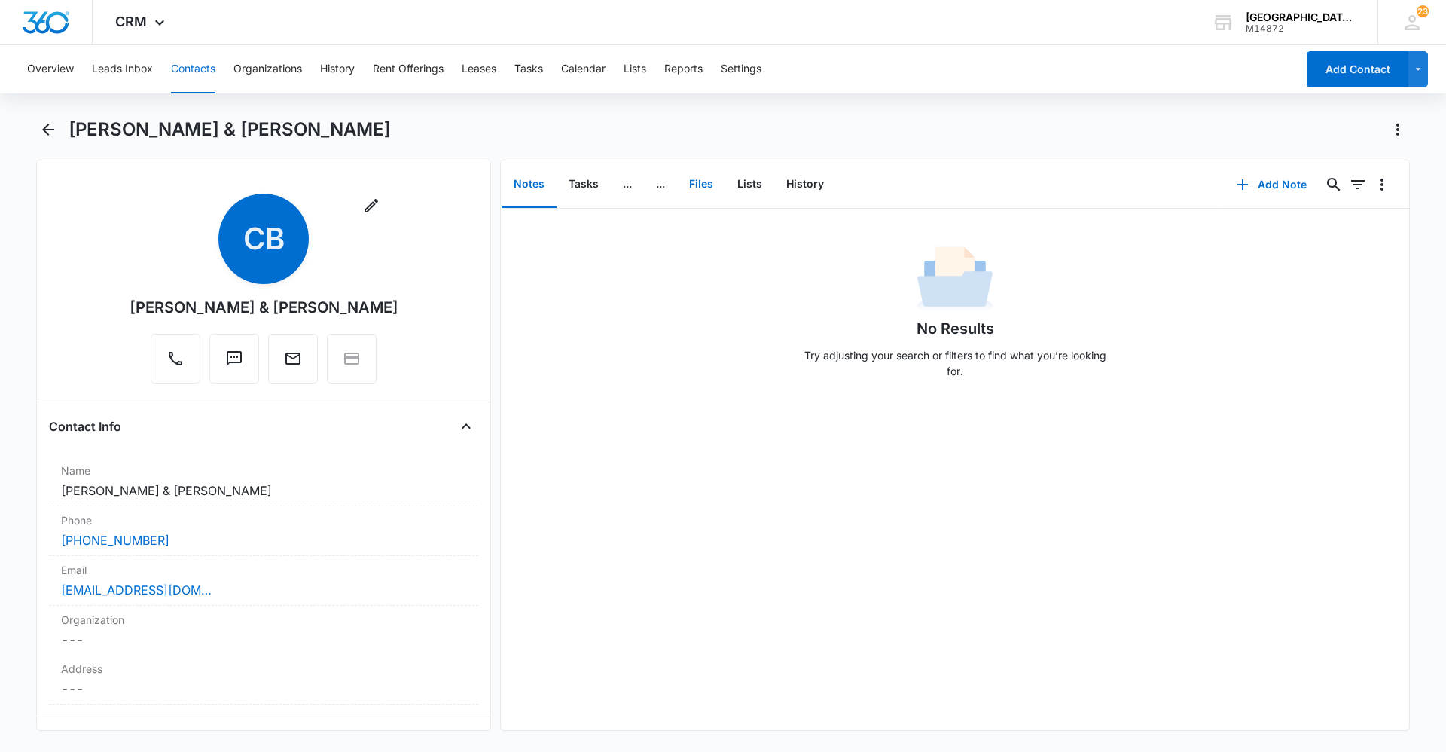
click at [691, 178] on button "Files" at bounding box center [701, 184] width 48 height 47
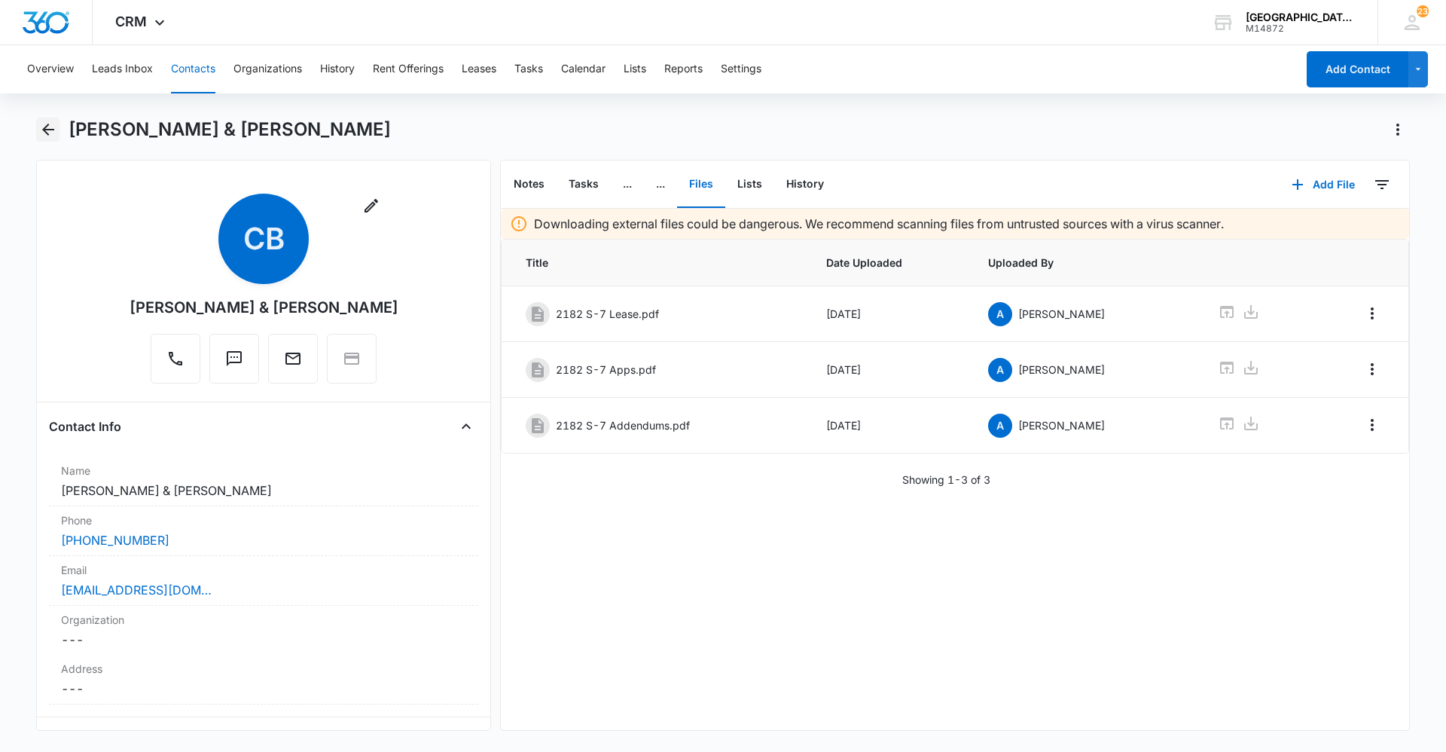
click at [51, 124] on icon "Back" at bounding box center [48, 129] width 18 height 18
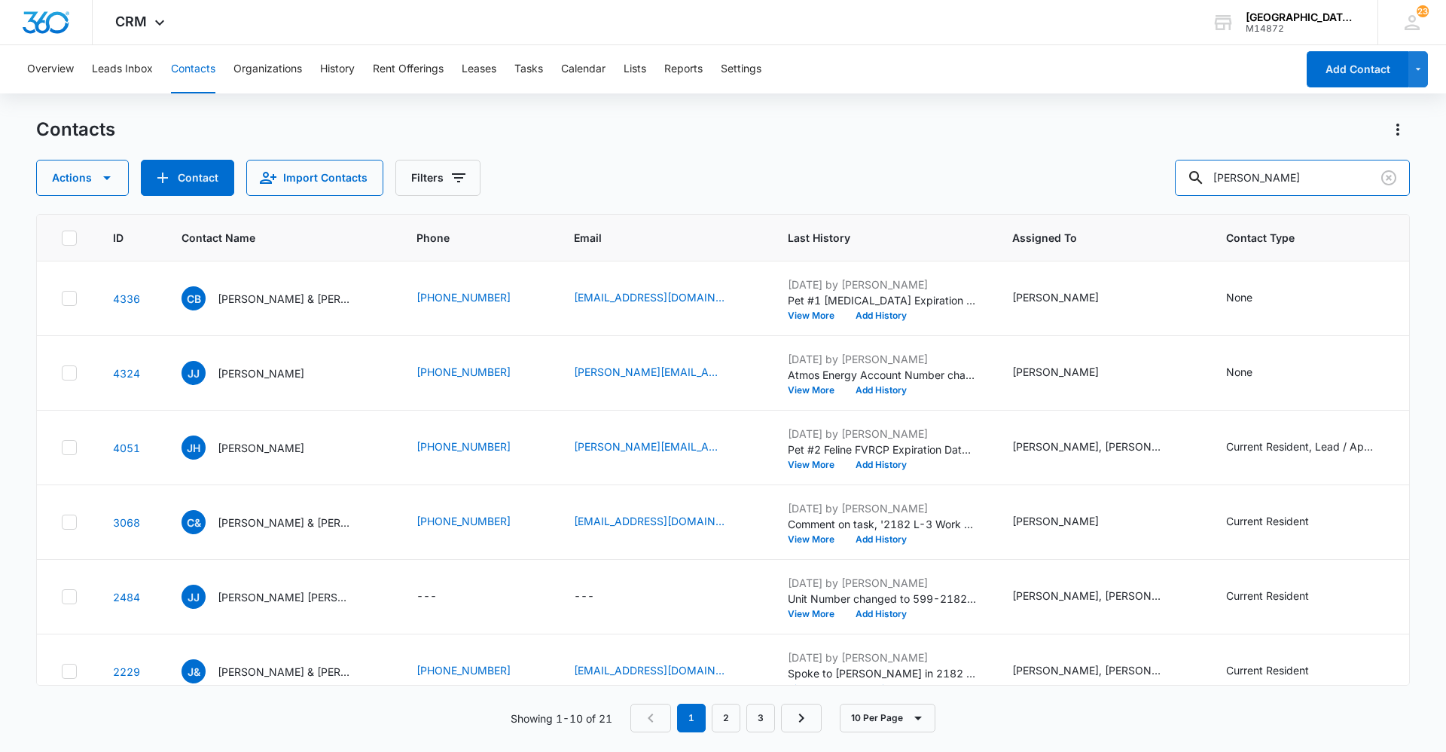
drag, startPoint x: 1298, startPoint y: 186, endPoint x: 1110, endPoint y: 184, distance: 188.3
click at [1148, 186] on div "Actions Contact Import Contacts Filters [PERSON_NAME]" at bounding box center [723, 178] width 1374 height 36
type input "[PERSON_NAME]"
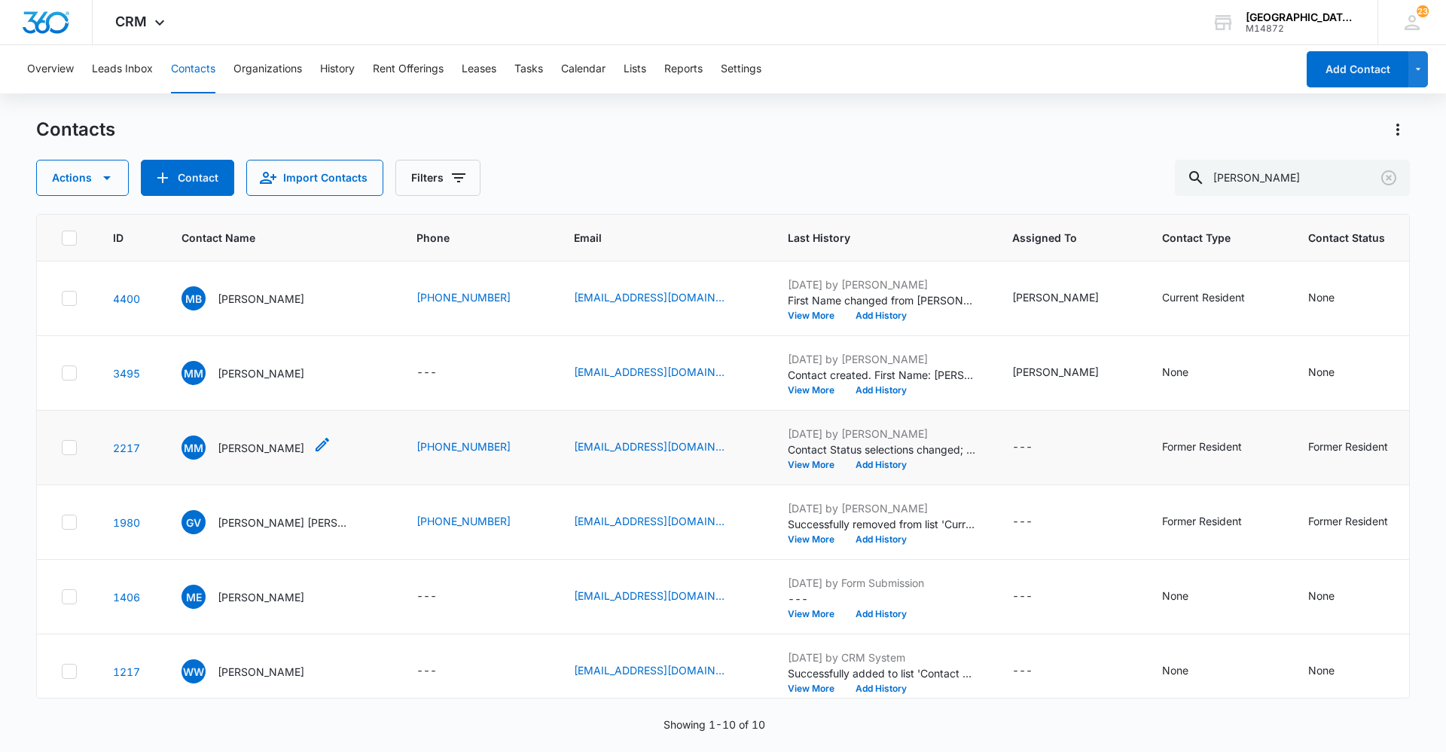
click at [263, 443] on p "[PERSON_NAME]" at bounding box center [261, 448] width 87 height 16
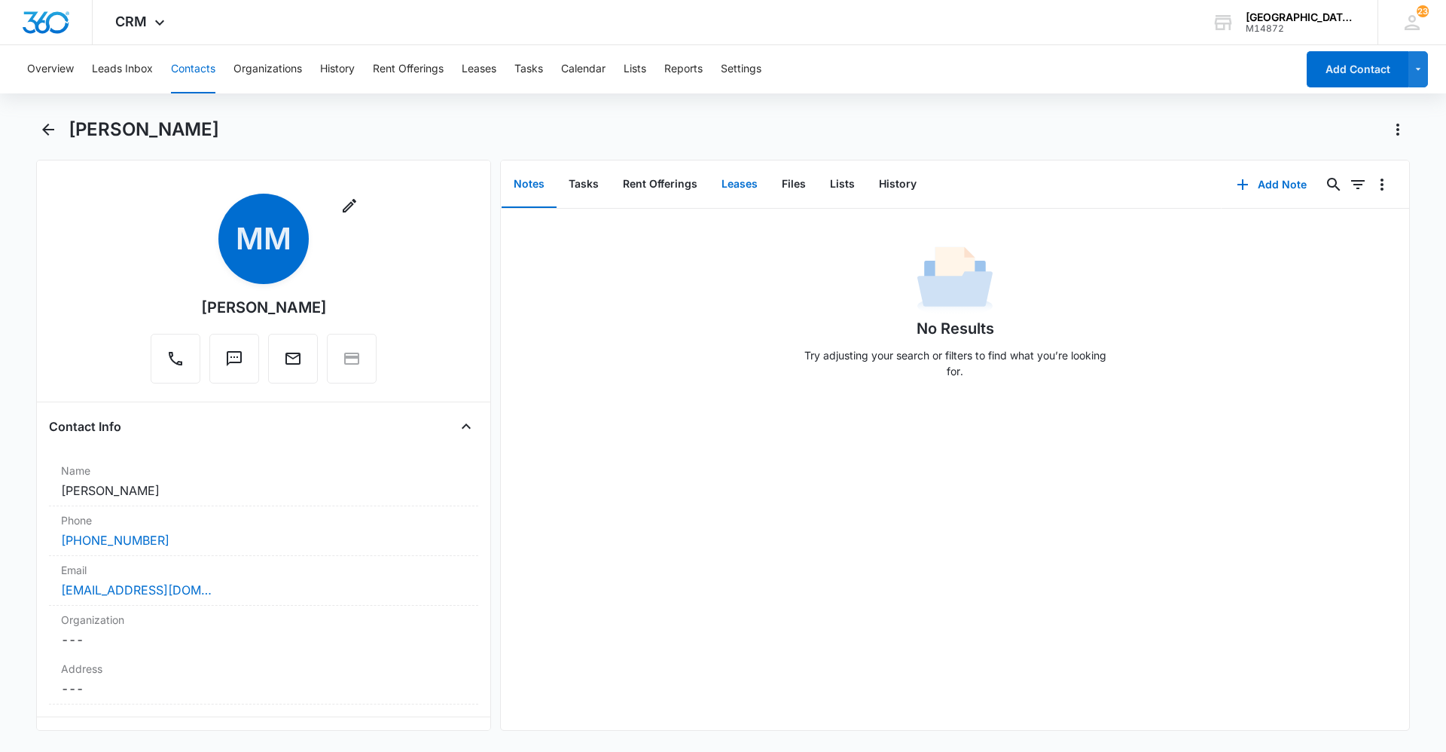
click at [755, 179] on button "Leases" at bounding box center [739, 184] width 60 height 47
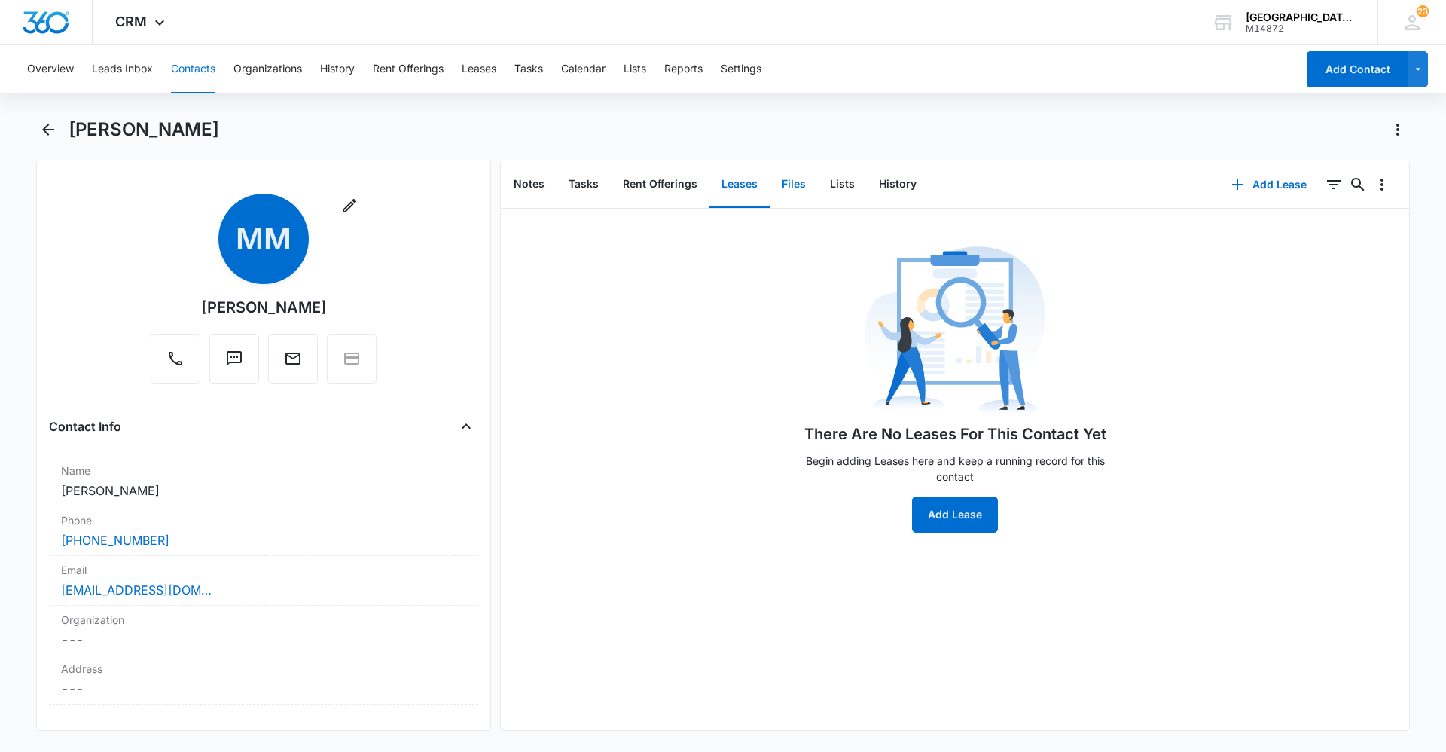
click at [798, 181] on button "Files" at bounding box center [794, 184] width 48 height 47
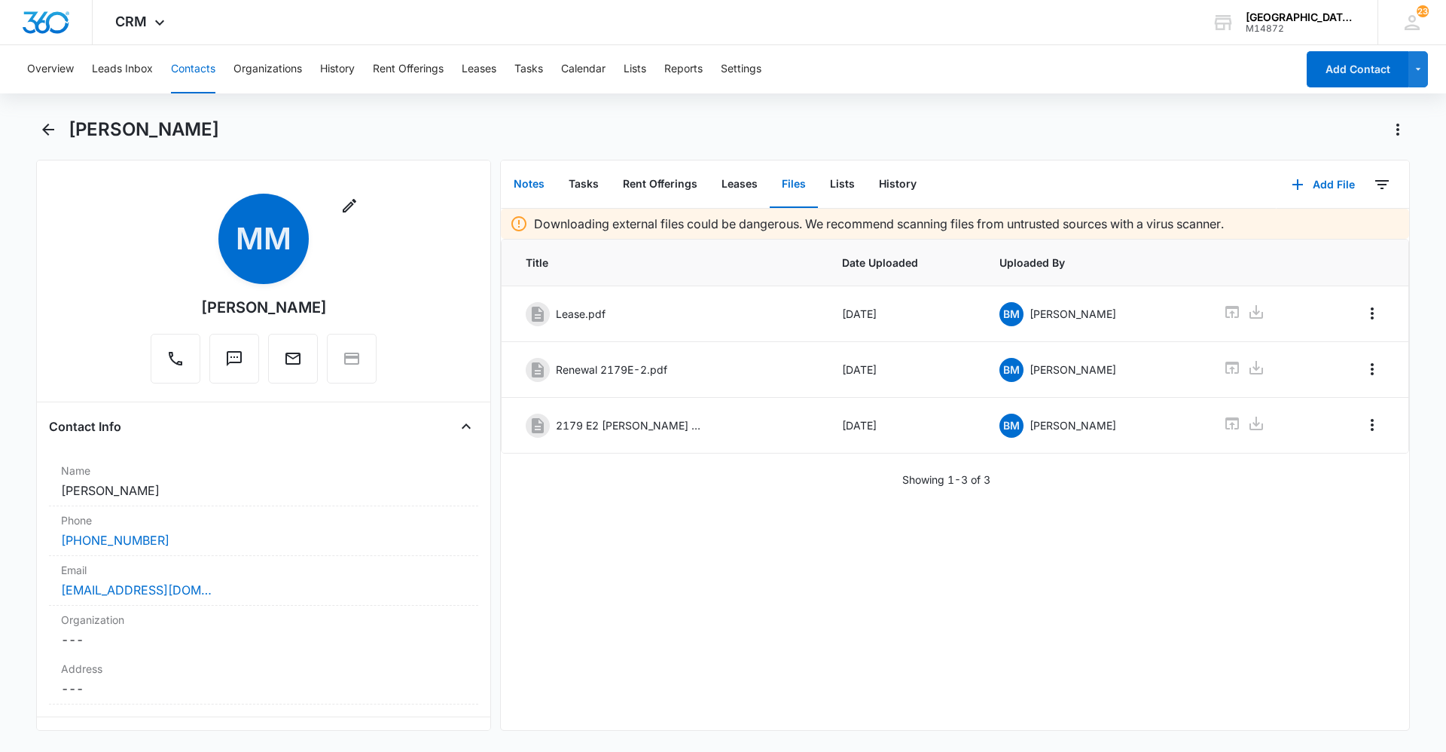
click at [530, 170] on button "Notes" at bounding box center [529, 184] width 55 height 47
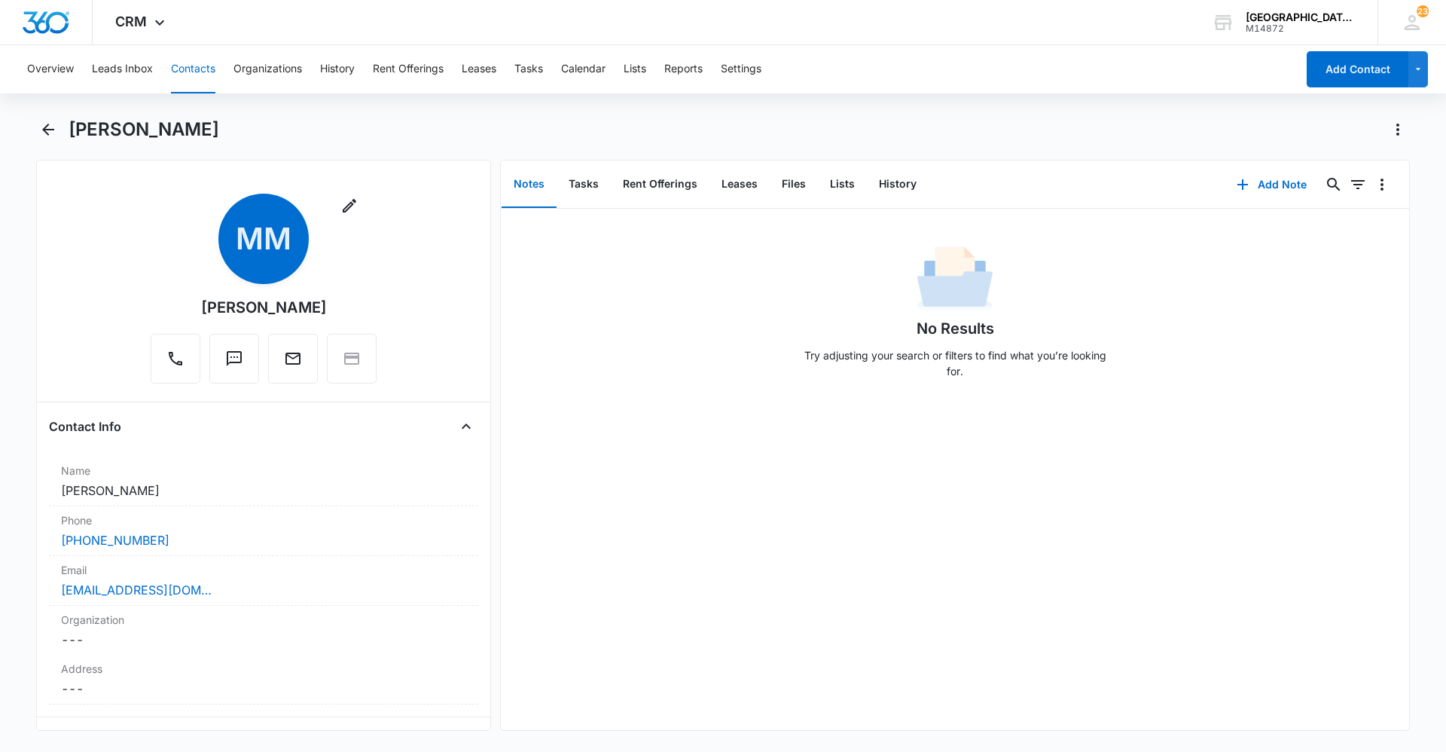
click at [618, 131] on div "[PERSON_NAME]" at bounding box center [739, 129] width 1341 height 24
